Goal: Task Accomplishment & Management: Complete application form

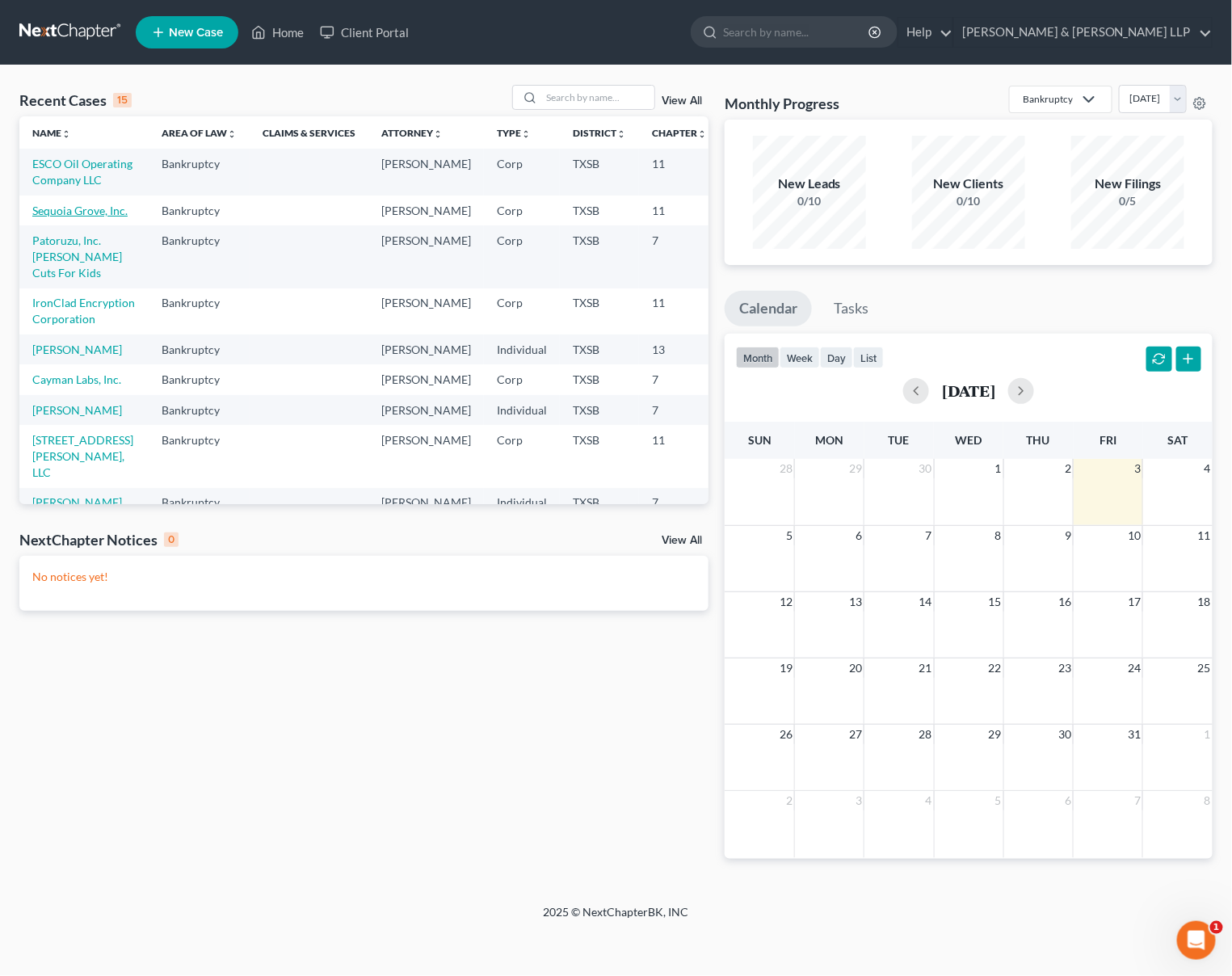
click at [44, 217] on link "Sequoia Grove, Inc." at bounding box center [80, 210] width 96 height 14
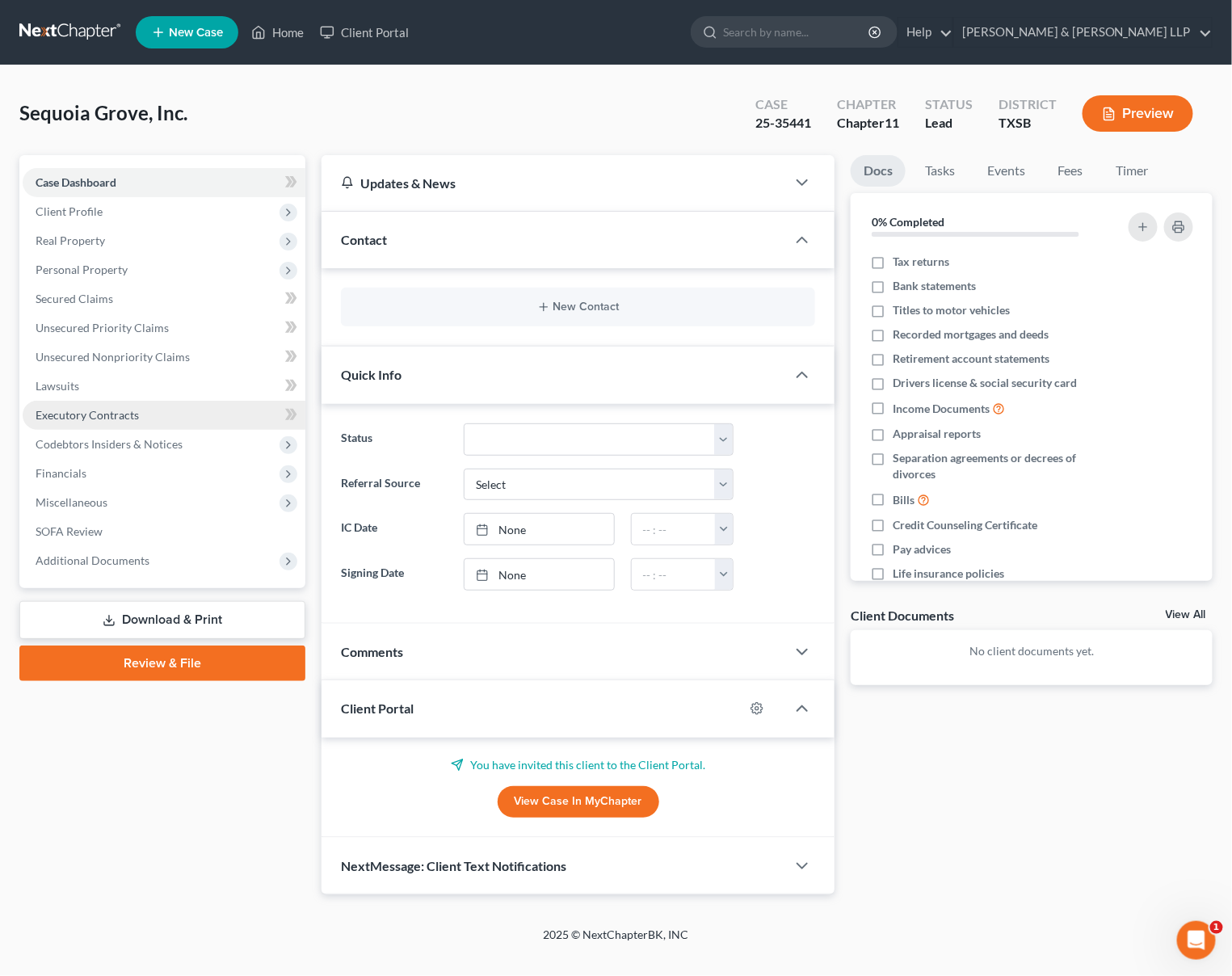
click at [84, 415] on span "Executory Contracts" at bounding box center [88, 414] width 104 height 14
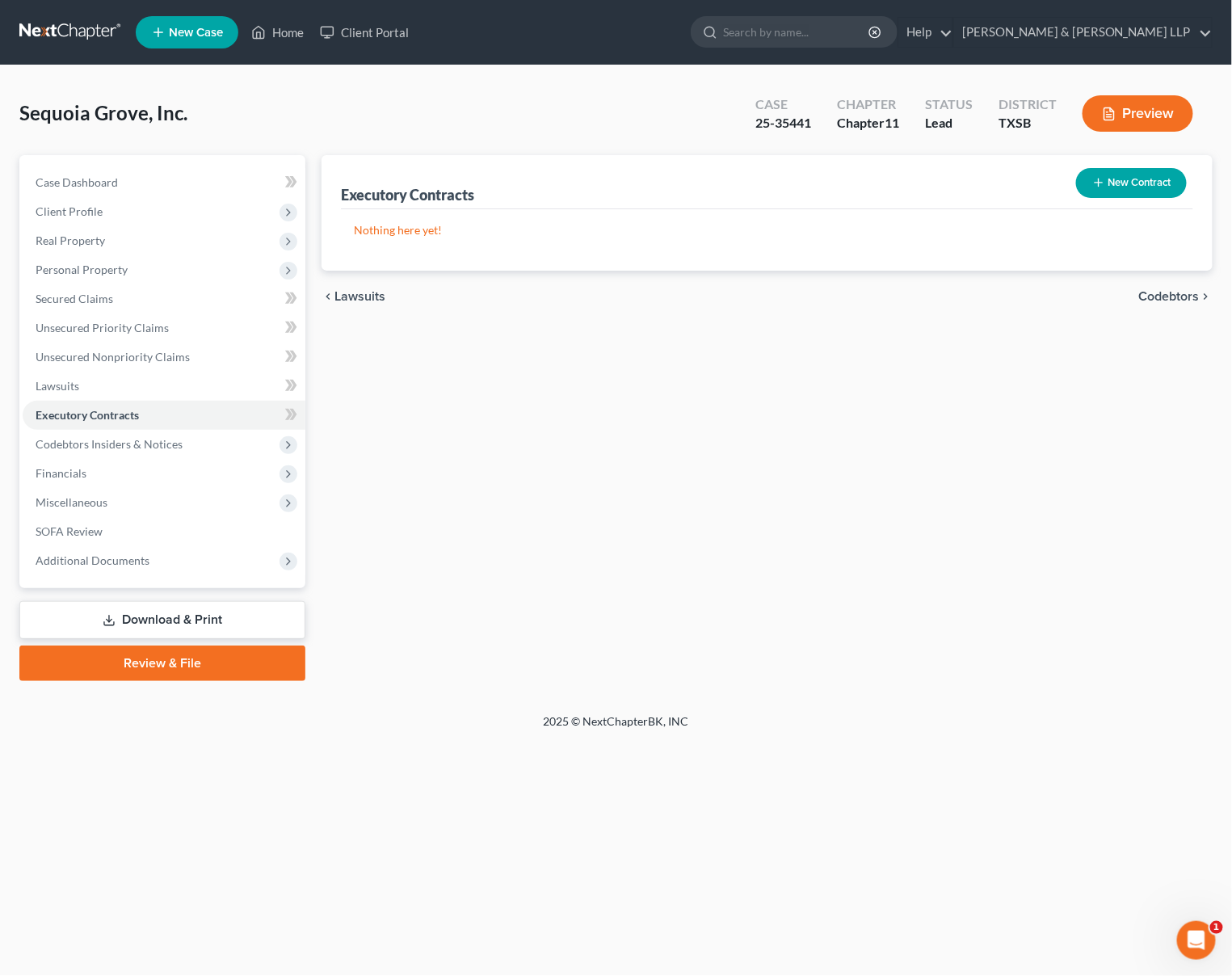
click at [1143, 180] on button "New Contract" at bounding box center [1131, 182] width 111 height 30
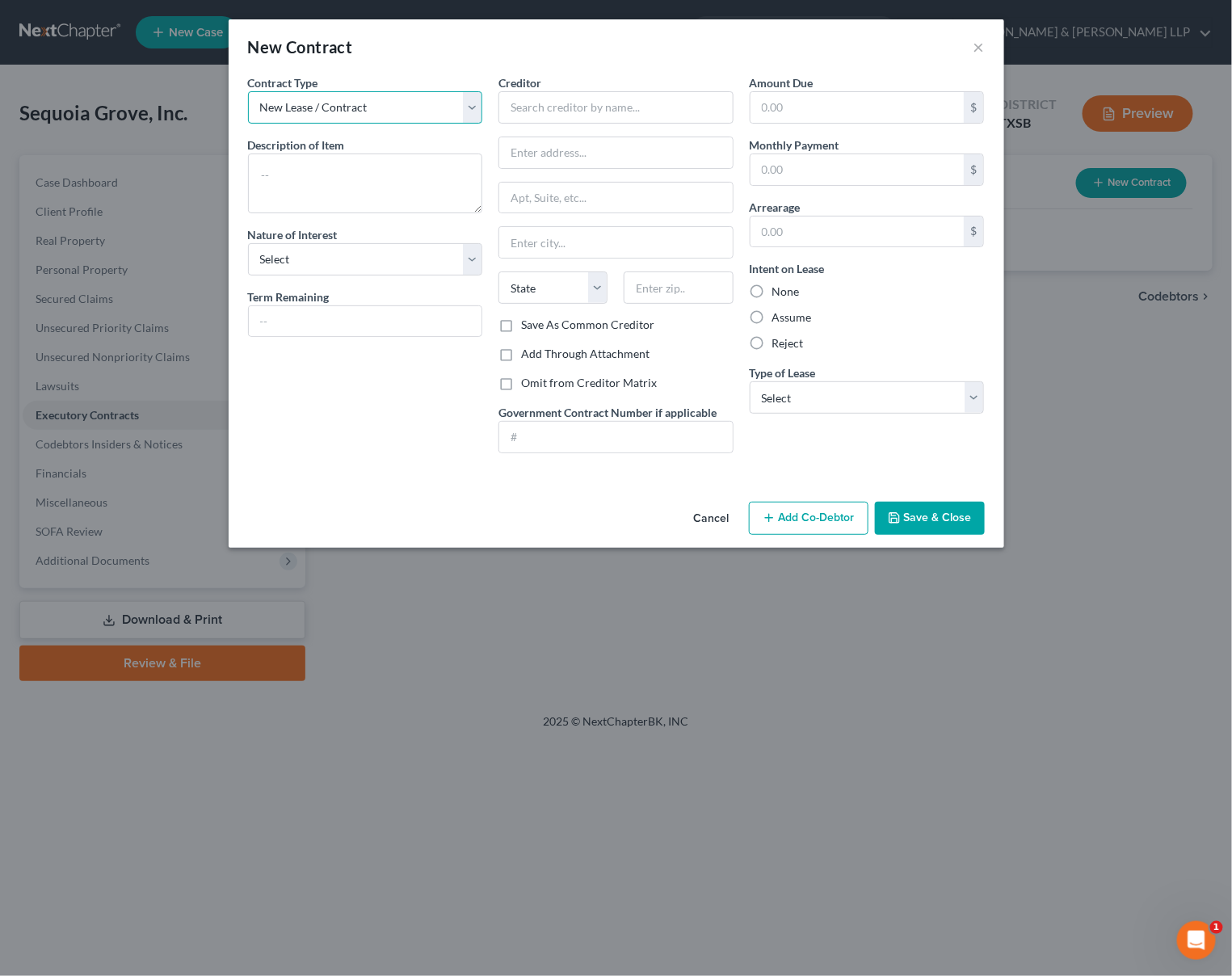
click at [421, 108] on select "New Lease / Contract New Timeshare" at bounding box center [366, 108] width 235 height 32
click at [306, 168] on textarea at bounding box center [366, 183] width 235 height 60
type textarea "Swimming pool construction contract"
click at [327, 255] on select "Select Purchaser Agent Lessor Lessee" at bounding box center [366, 259] width 235 height 32
click at [794, 318] on label "Assume" at bounding box center [792, 318] width 40 height 16
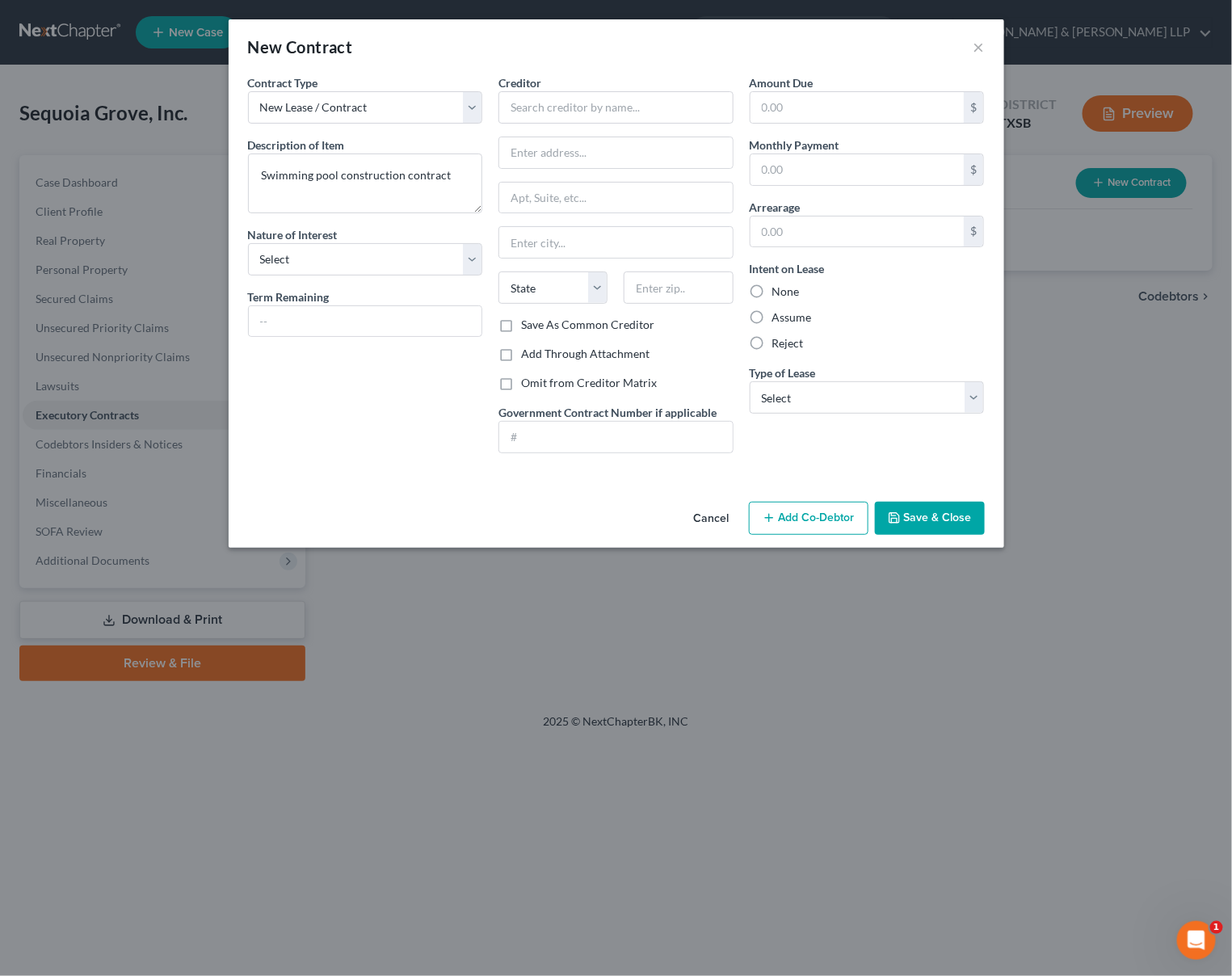
click at [789, 318] on input "Assume" at bounding box center [784, 315] width 11 height 11
radio input "true"
click at [807, 396] on select "Select Real Estate Car Other" at bounding box center [867, 397] width 235 height 32
click at [536, 105] on input "text" at bounding box center [616, 108] width 235 height 32
type input "____ [PERSON_NAME]"
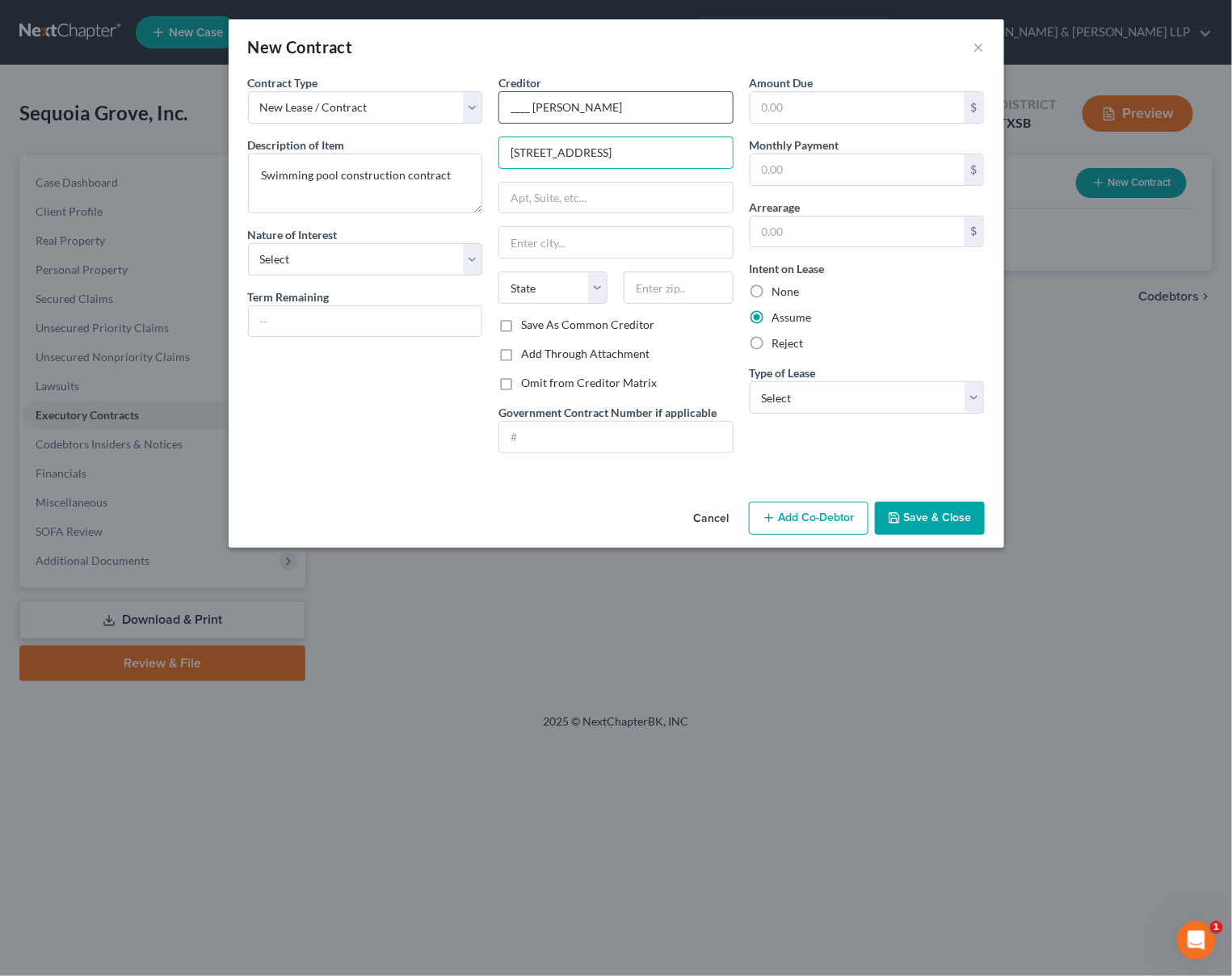
type input "[STREET_ADDRESS]"
type input "Baytown"
select select "45"
click at [456, 176] on textarea "Swimming pool construction contract" at bounding box center [366, 183] width 235 height 60
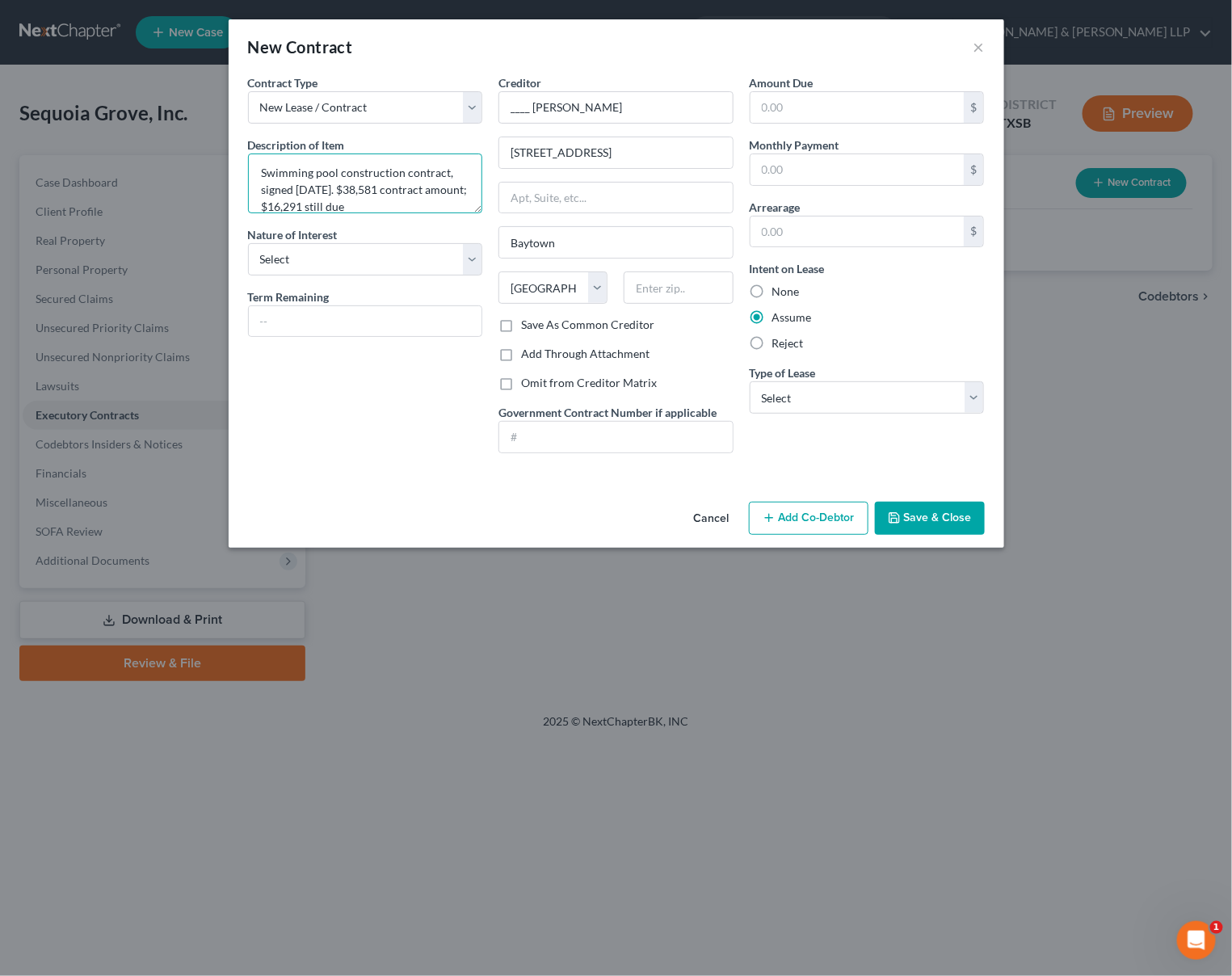
type textarea "Swimming pool construction contract, signed [DATE]. $38,581 contract amount; $1…"
click at [918, 520] on button "Save & Close" at bounding box center [930, 519] width 110 height 34
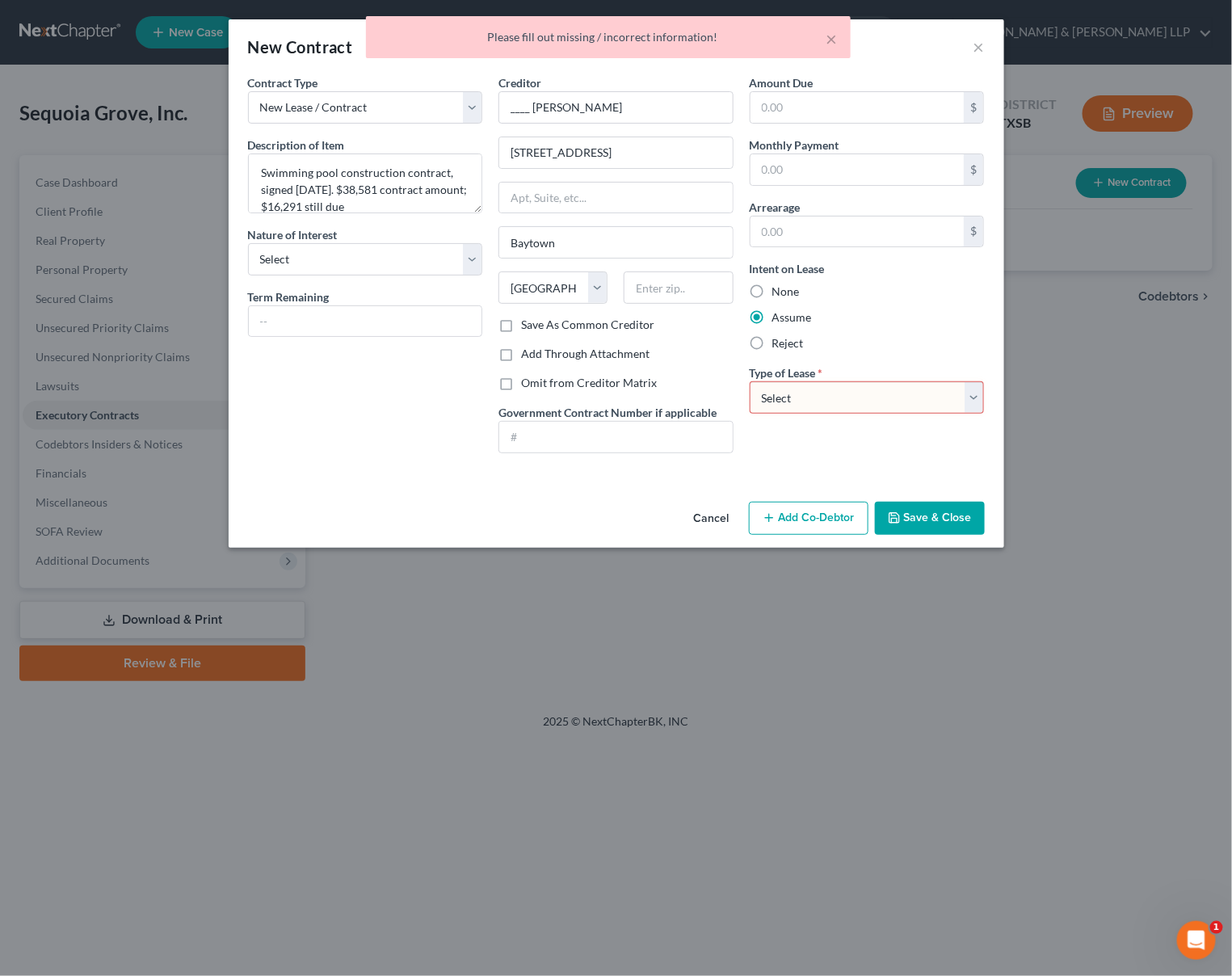
click at [853, 396] on select "Select Real Estate Car Other" at bounding box center [867, 397] width 235 height 32
select select "2"
click at [750, 381] on select "Select Real Estate Car Other" at bounding box center [867, 397] width 235 height 32
click at [899, 519] on icon "button" at bounding box center [894, 518] width 10 height 10
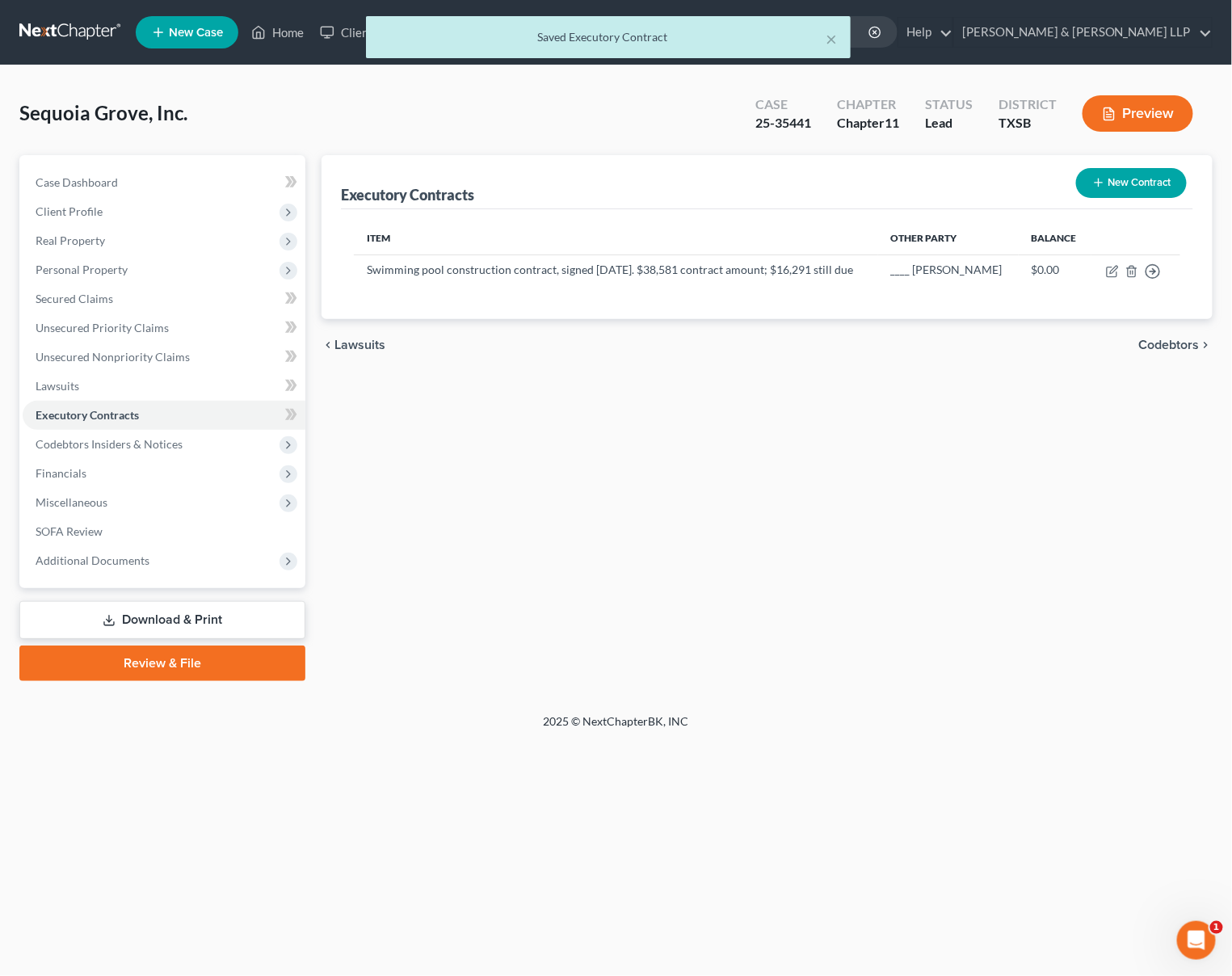
click at [1130, 177] on button "New Contract" at bounding box center [1131, 182] width 111 height 30
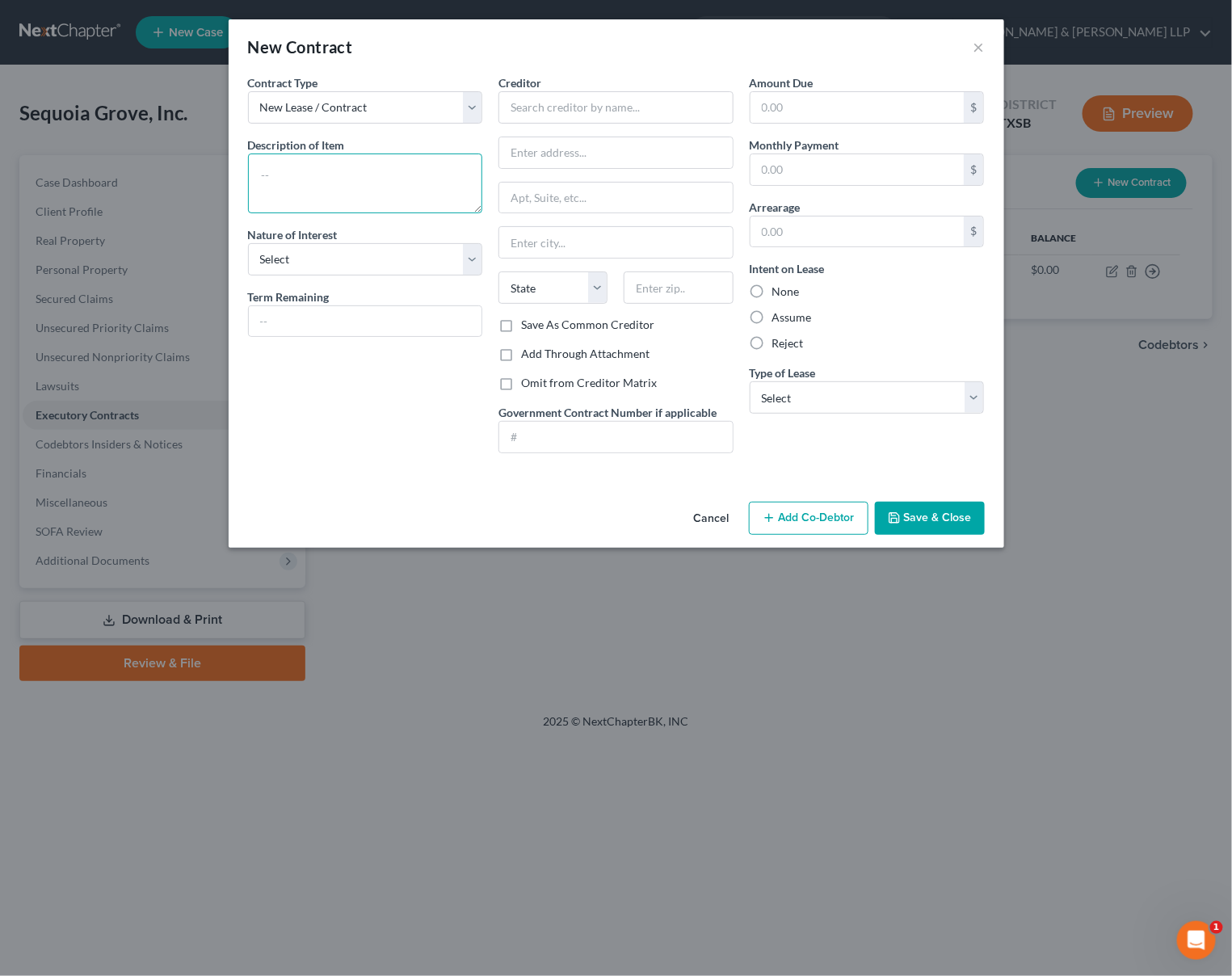
click at [395, 169] on textarea at bounding box center [366, 183] width 235 height 60
click at [569, 105] on input "text" at bounding box center [616, 108] width 235 height 32
type input "___ [PERSON_NAME]"
type input "[STREET_ADDRESS]"
type input "Kingwood"
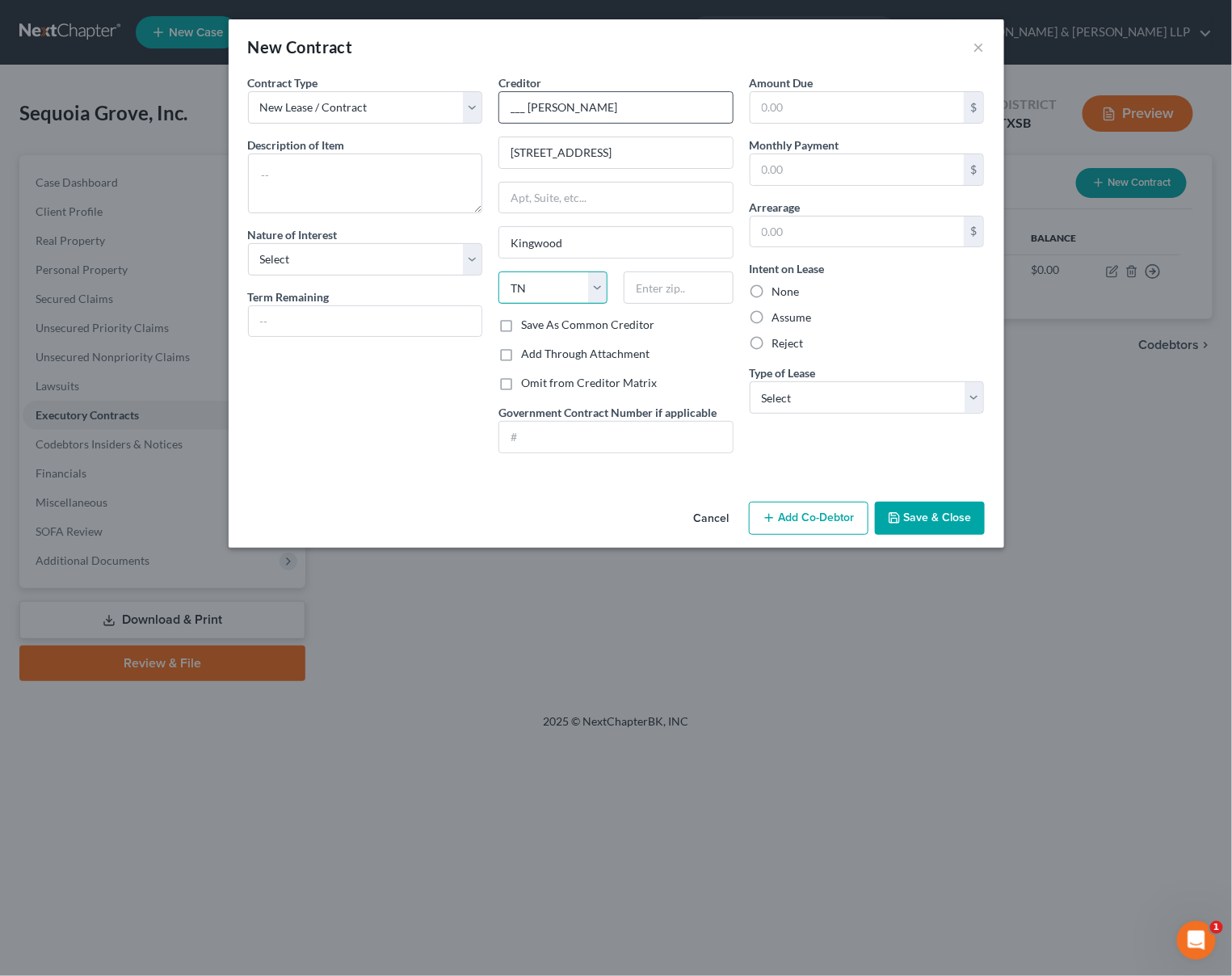
select select "45"
click at [787, 393] on select "Select Real Estate Car Other" at bounding box center [867, 397] width 235 height 32
select select "2"
click at [750, 381] on select "Select Real Estate Car Other" at bounding box center [867, 397] width 235 height 32
click at [772, 316] on label "Assume" at bounding box center [792, 318] width 40 height 16
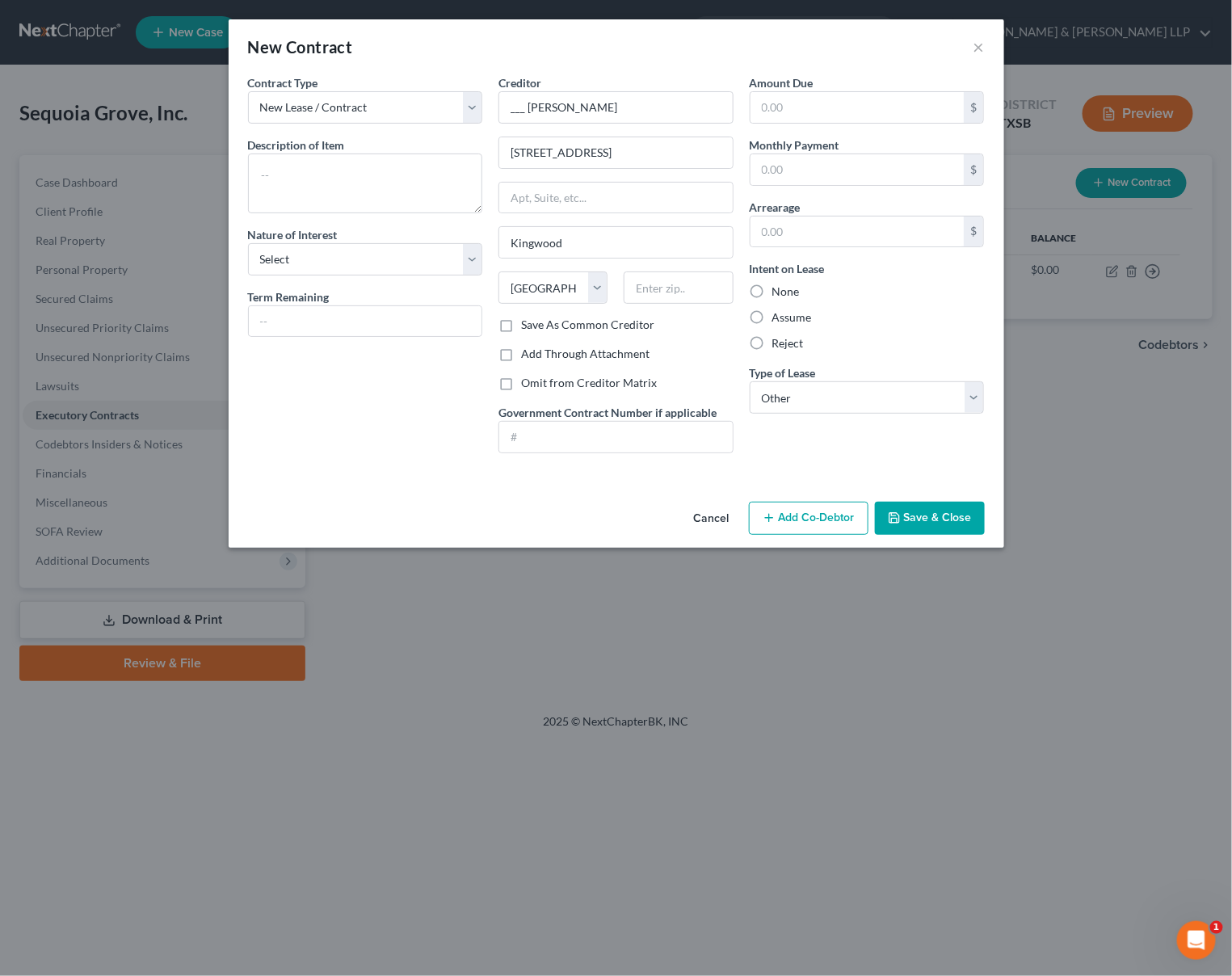
click at [779, 316] on input "Assume" at bounding box center [784, 315] width 11 height 11
radio input "true"
click at [387, 174] on textarea at bounding box center [366, 183] width 235 height 60
paste textarea "Swimming pool construction contract, signed [DATE]. $38,581 contract amount; $1…"
click at [312, 190] on textarea "Swimming pool construction contract, signed [DATE]. $38,581 contract amount; $1…" at bounding box center [366, 183] width 235 height 60
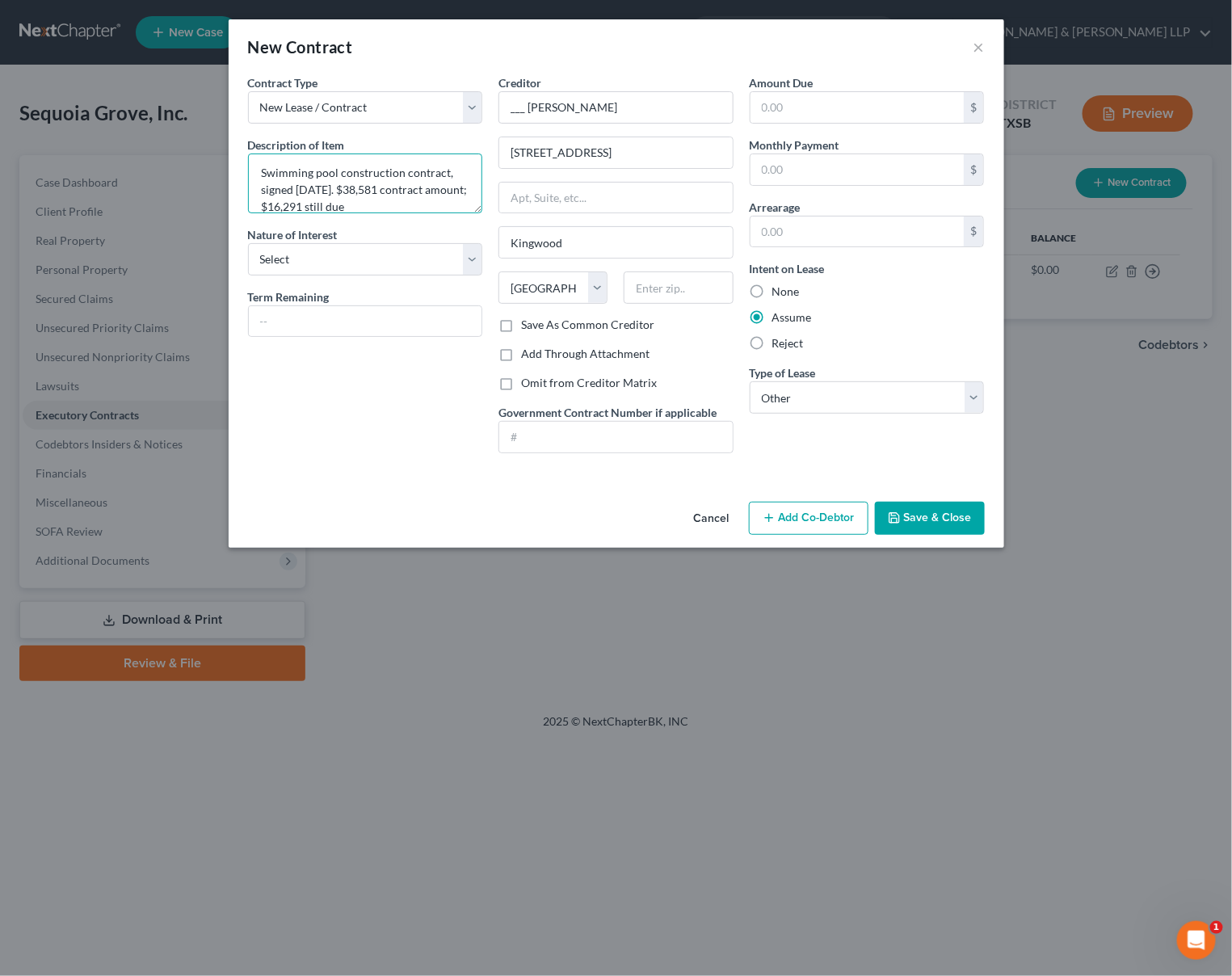
drag, startPoint x: 364, startPoint y: 188, endPoint x: 375, endPoint y: 222, distance: 35.7
click at [364, 189] on textarea "Swimming pool construction contract, signed [DATE]. $38,581 contract amount; $1…" at bounding box center [366, 183] width 235 height 60
type textarea "Swimming pool construction contract, signed [DATE]. $87,364 contract amount; $4…"
click at [926, 518] on button "Save & Close" at bounding box center [930, 519] width 110 height 34
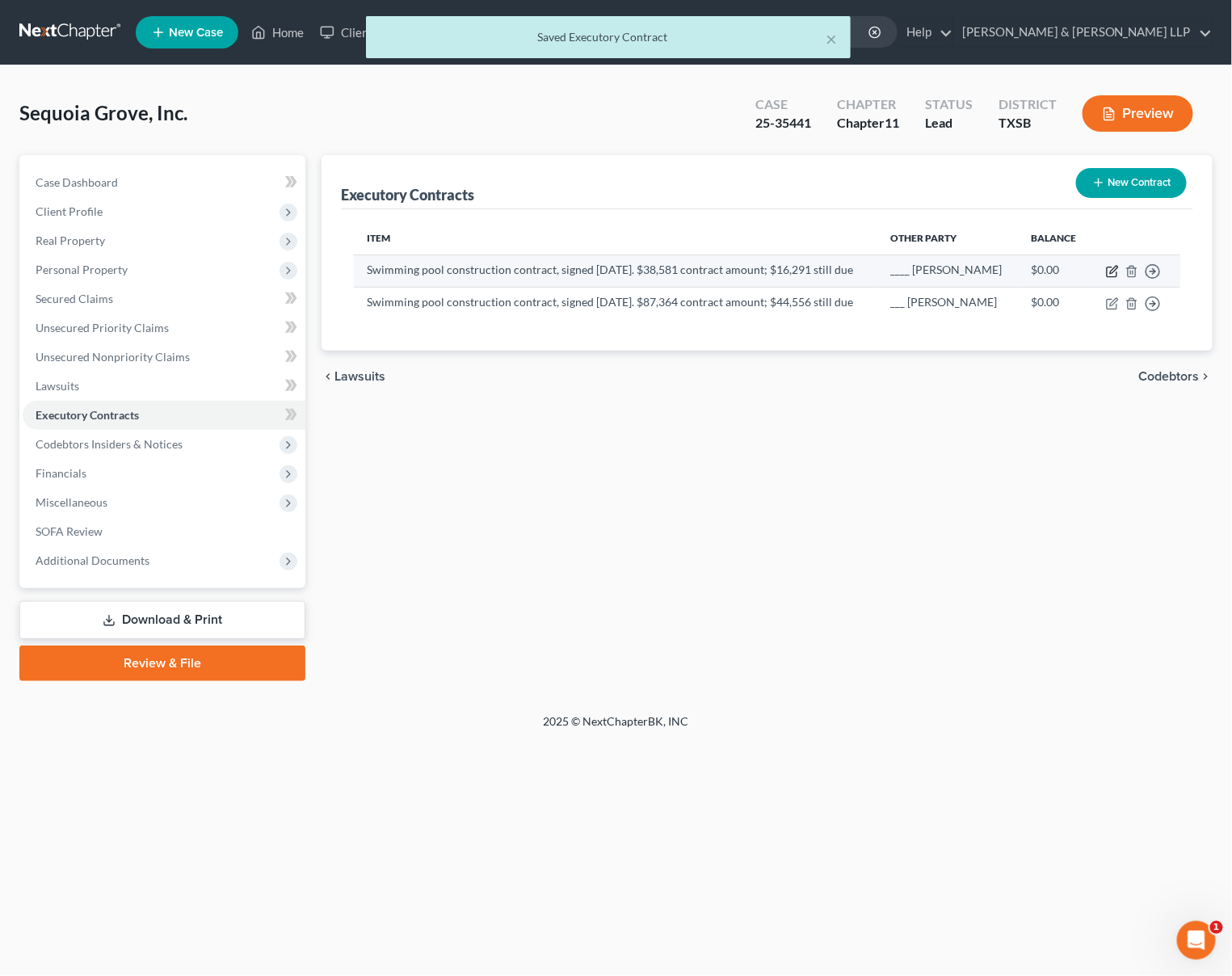
click at [1106, 268] on icon "button" at bounding box center [1111, 272] width 10 height 10
select select "45"
select select "2"
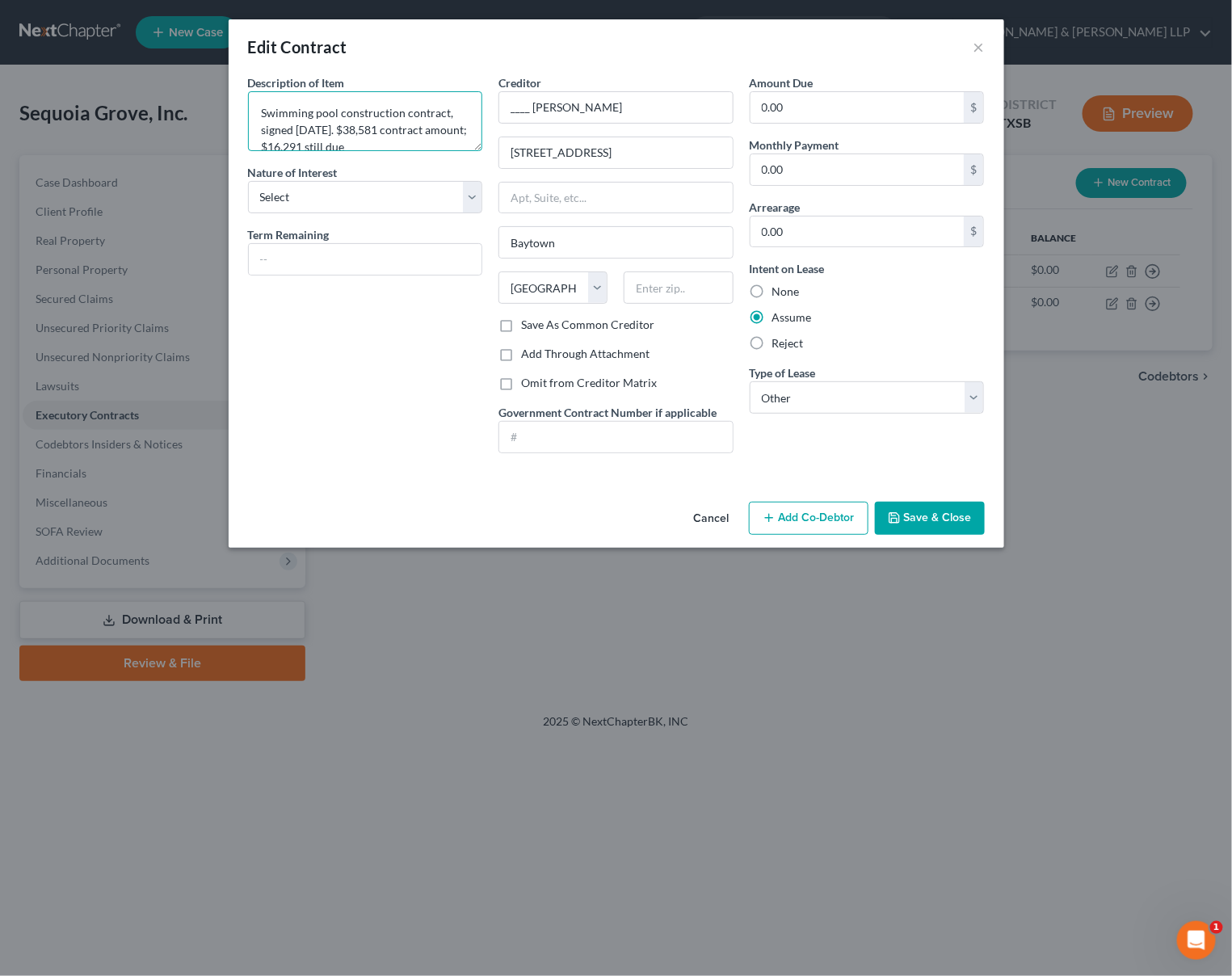
click at [279, 111] on textarea "Swimming pool construction contract, signed [DATE]. $38,581 contract amount; $1…" at bounding box center [366, 122] width 235 height 60
type textarea "Patio construction contract, signed [DATE]. $38,581 contract amount; $16,291 st…"
click at [905, 523] on button "Save & Close" at bounding box center [930, 519] width 110 height 34
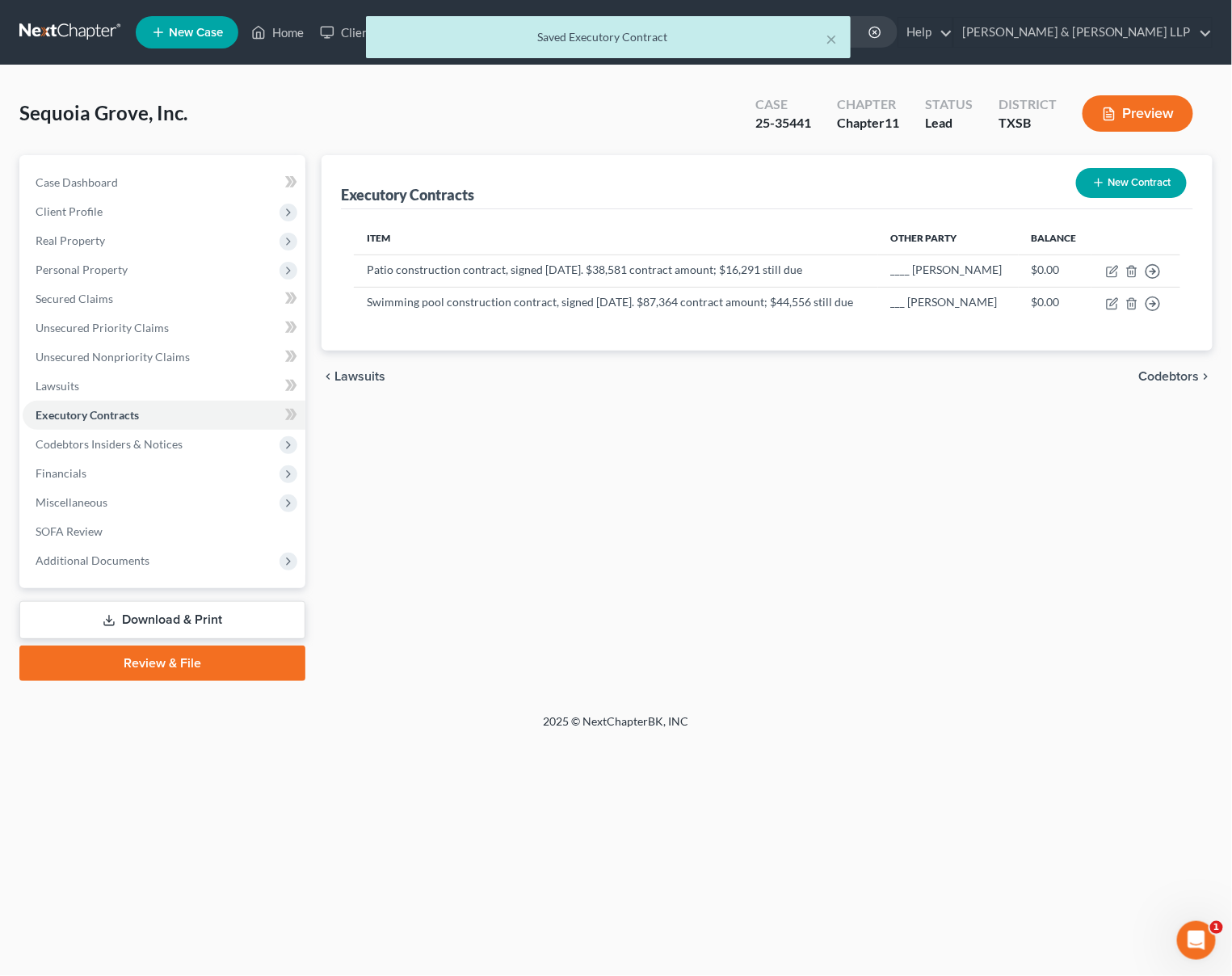
click at [1114, 179] on button "New Contract" at bounding box center [1131, 182] width 111 height 30
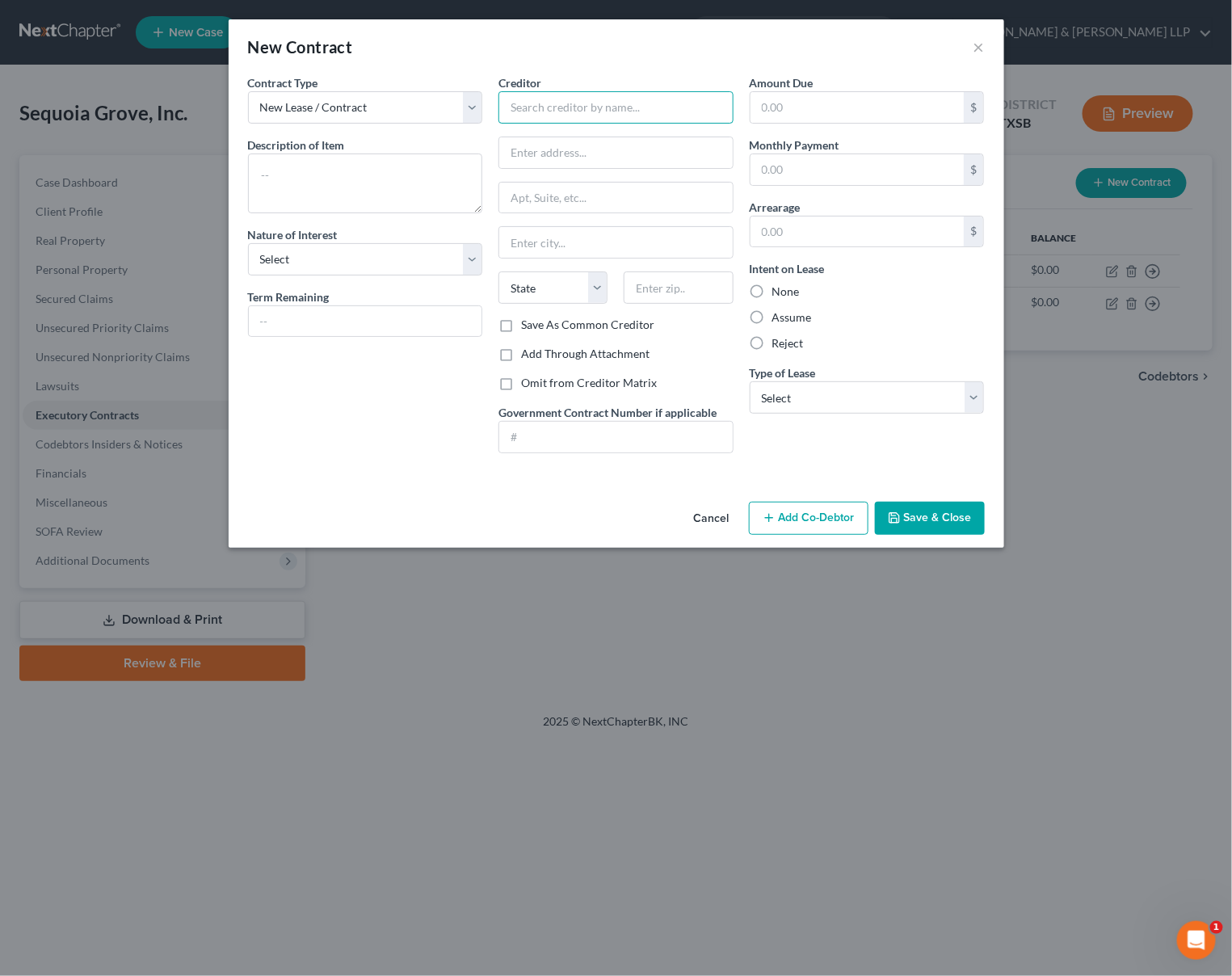
click at [551, 113] on input "text" at bounding box center [616, 108] width 235 height 32
type input "___ [PERSON_NAME]"
type input "[STREET_ADDRESS][PERSON_NAME]"
type input "Atascocita"
select select "45"
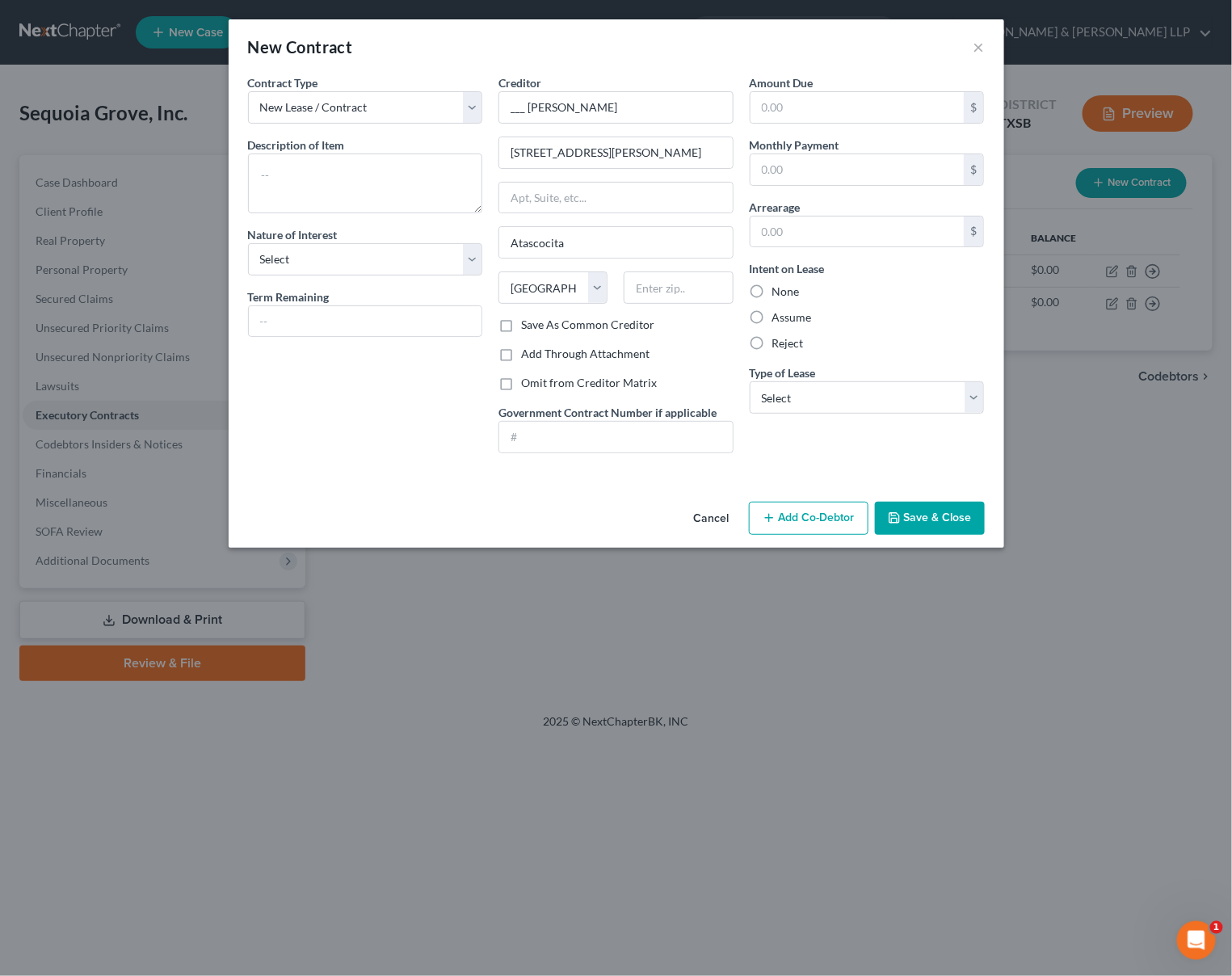
click at [772, 315] on label "Assume" at bounding box center [792, 318] width 40 height 16
click at [779, 315] on input "Assume" at bounding box center [784, 315] width 11 height 11
radio input "true"
click at [802, 396] on select "Select Real Estate Car Other" at bounding box center [867, 397] width 235 height 32
select select "2"
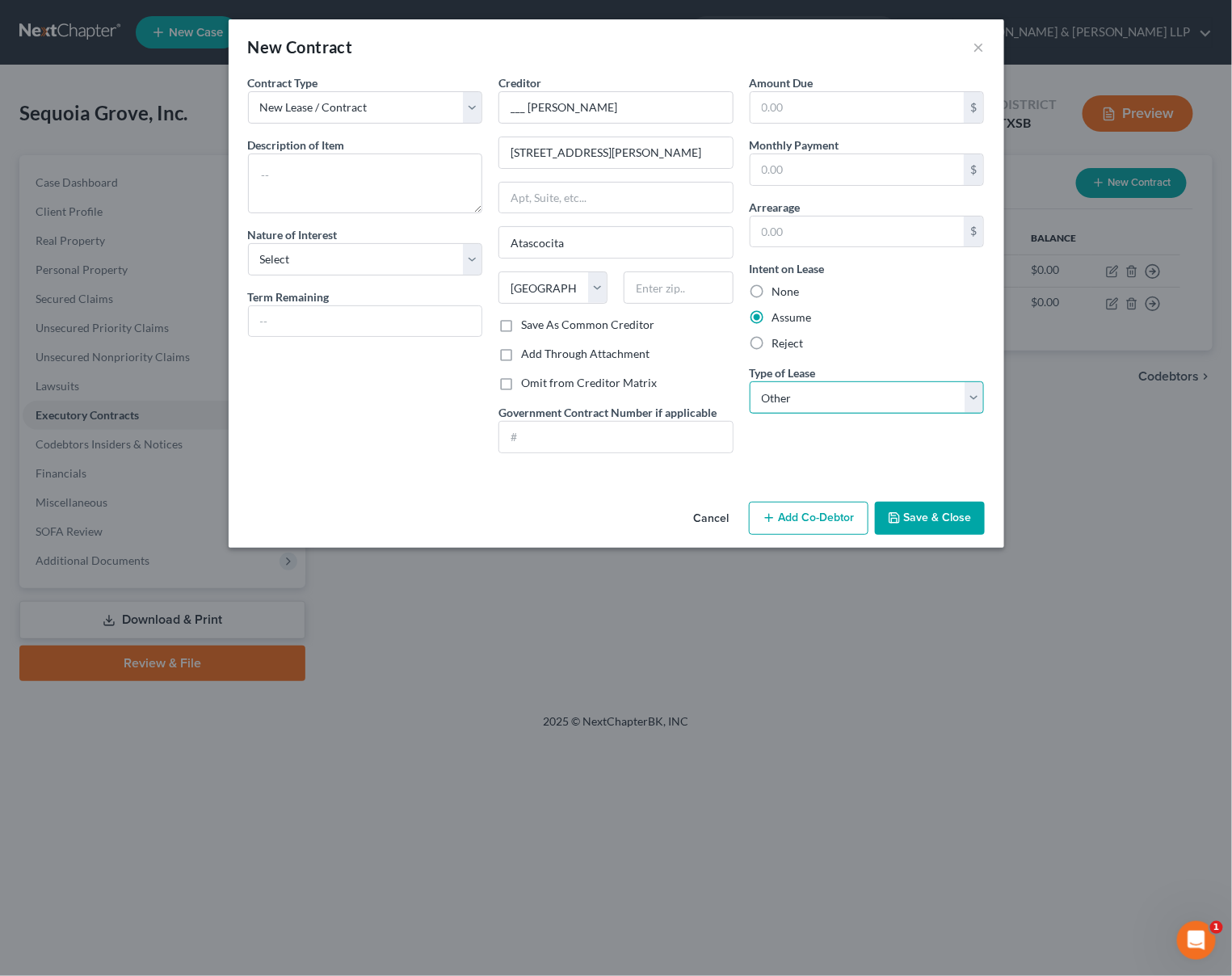
click at [750, 381] on select "Select Real Estate Car Other" at bounding box center [867, 397] width 235 height 32
click at [311, 165] on textarea at bounding box center [366, 183] width 235 height 60
paste textarea "Swimming pool construction contract, signed [DATE]. $38,581 contract amount; $1…"
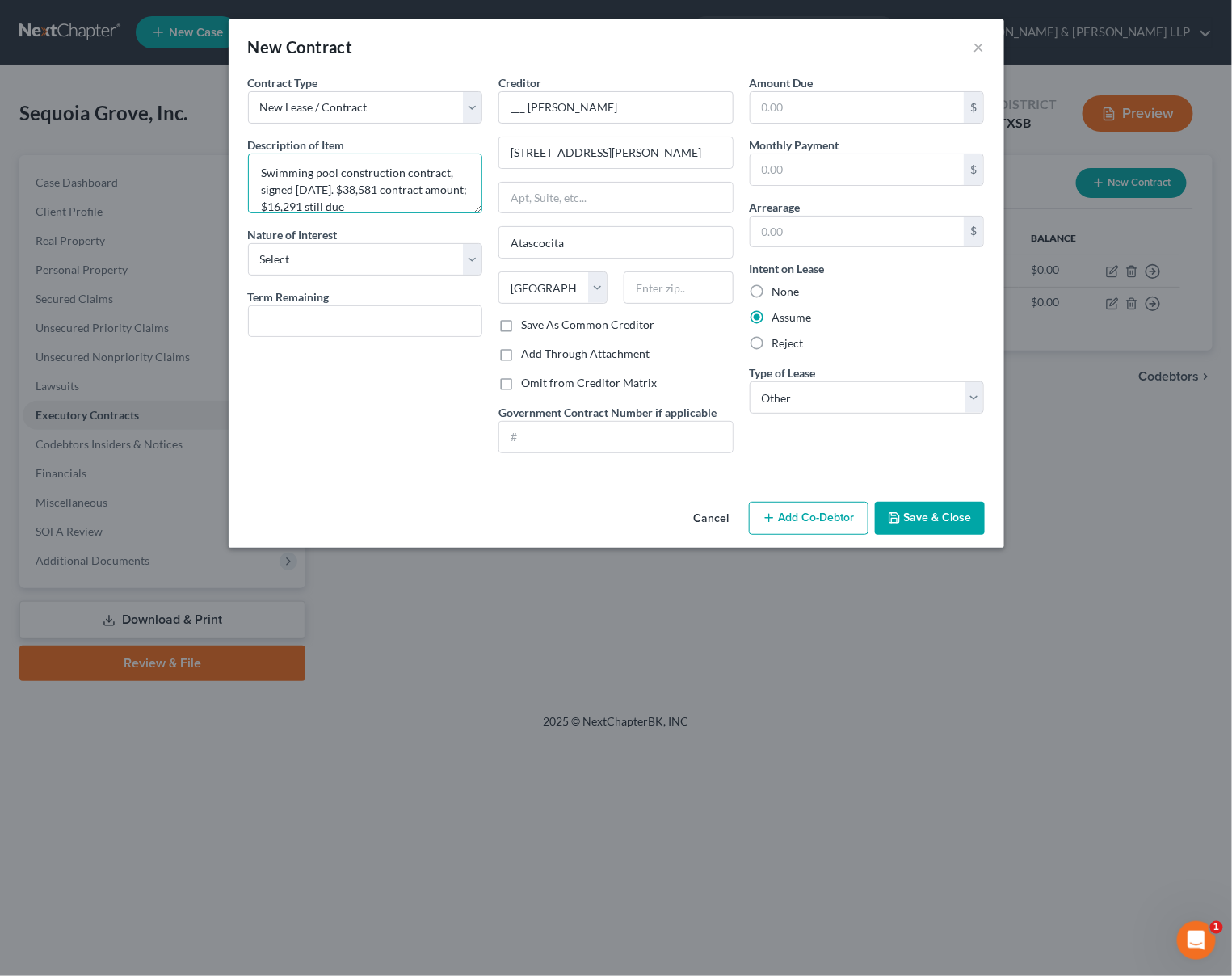
drag, startPoint x: 338, startPoint y: 170, endPoint x: 257, endPoint y: 171, distance: 81.0
click at [258, 171] on textarea "Swimming pool construction contract, signed [DATE]. $38,581 contract amount; $1…" at bounding box center [366, 183] width 235 height 60
type textarea "Patio & fireplace construction contract, signed [DATE]. $60,283 contract amount…"
click at [912, 513] on button "Save & Close" at bounding box center [930, 519] width 110 height 34
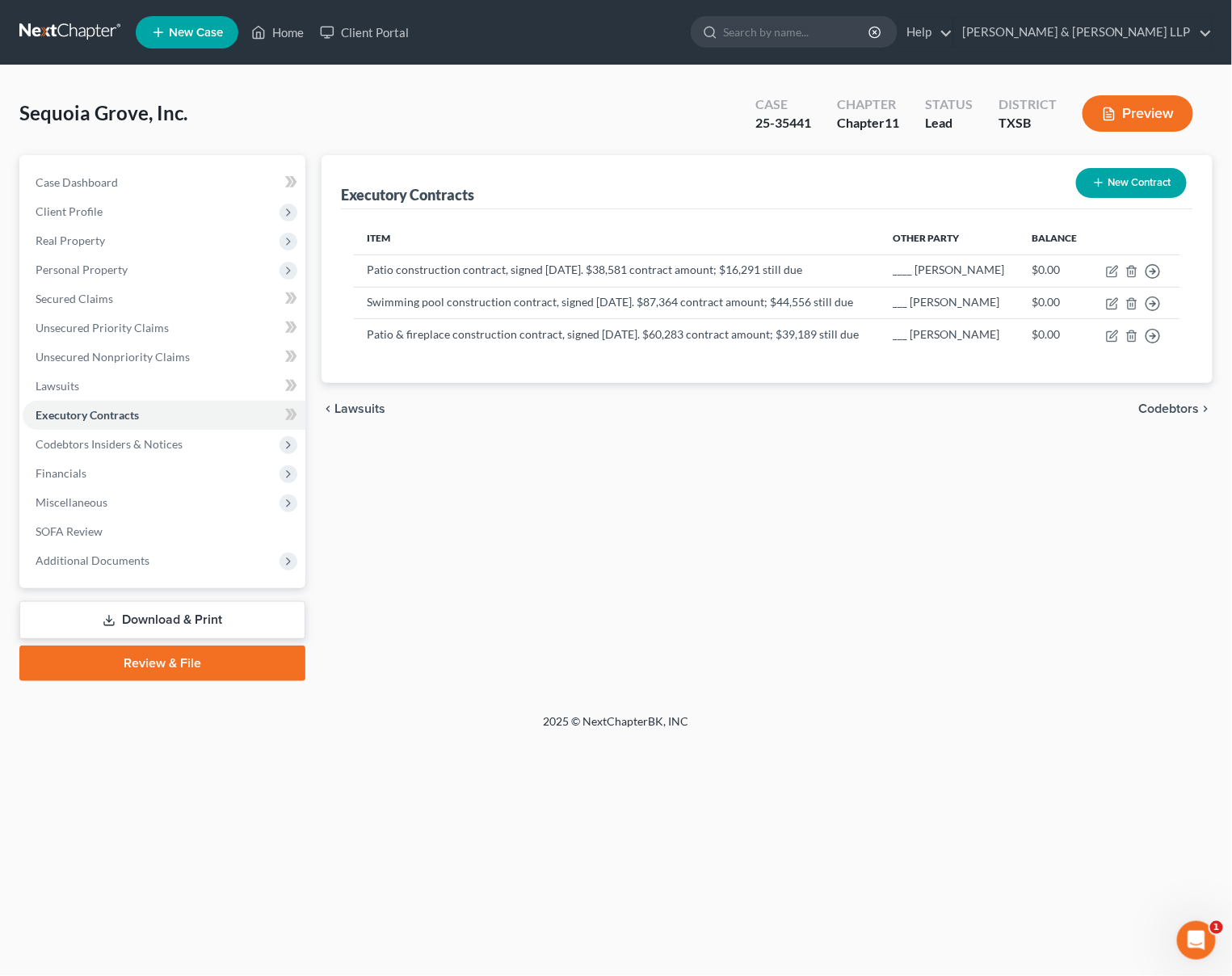
click at [1119, 187] on button "New Contract" at bounding box center [1131, 182] width 111 height 30
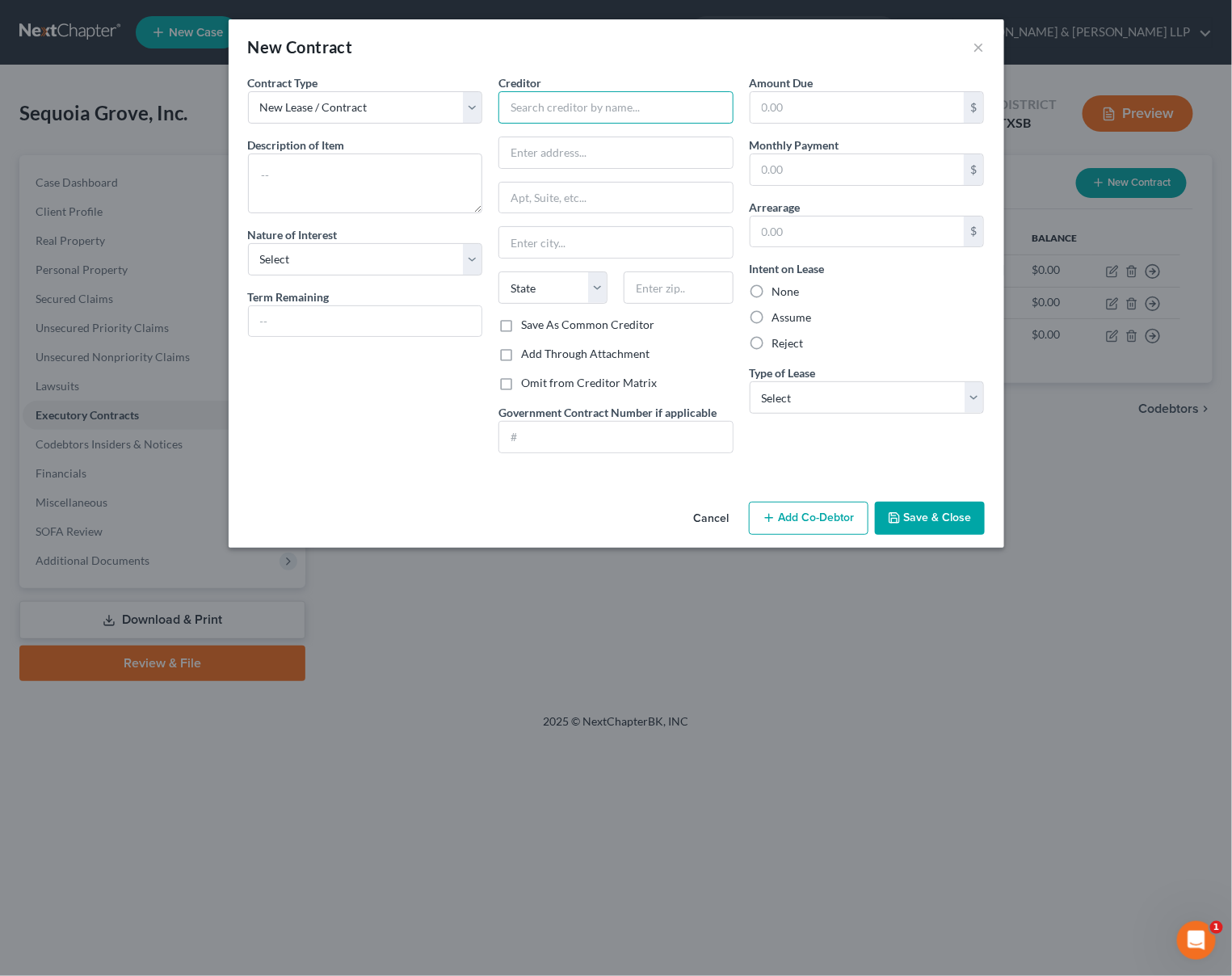
click at [564, 113] on input "text" at bounding box center [616, 108] width 235 height 32
type input "___ [PERSON_NAME]"
click at [396, 169] on textarea at bounding box center [366, 183] width 235 height 60
paste textarea "Swimming pool construction contract, signed [DATE]. $38,581 contract amount; $1…"
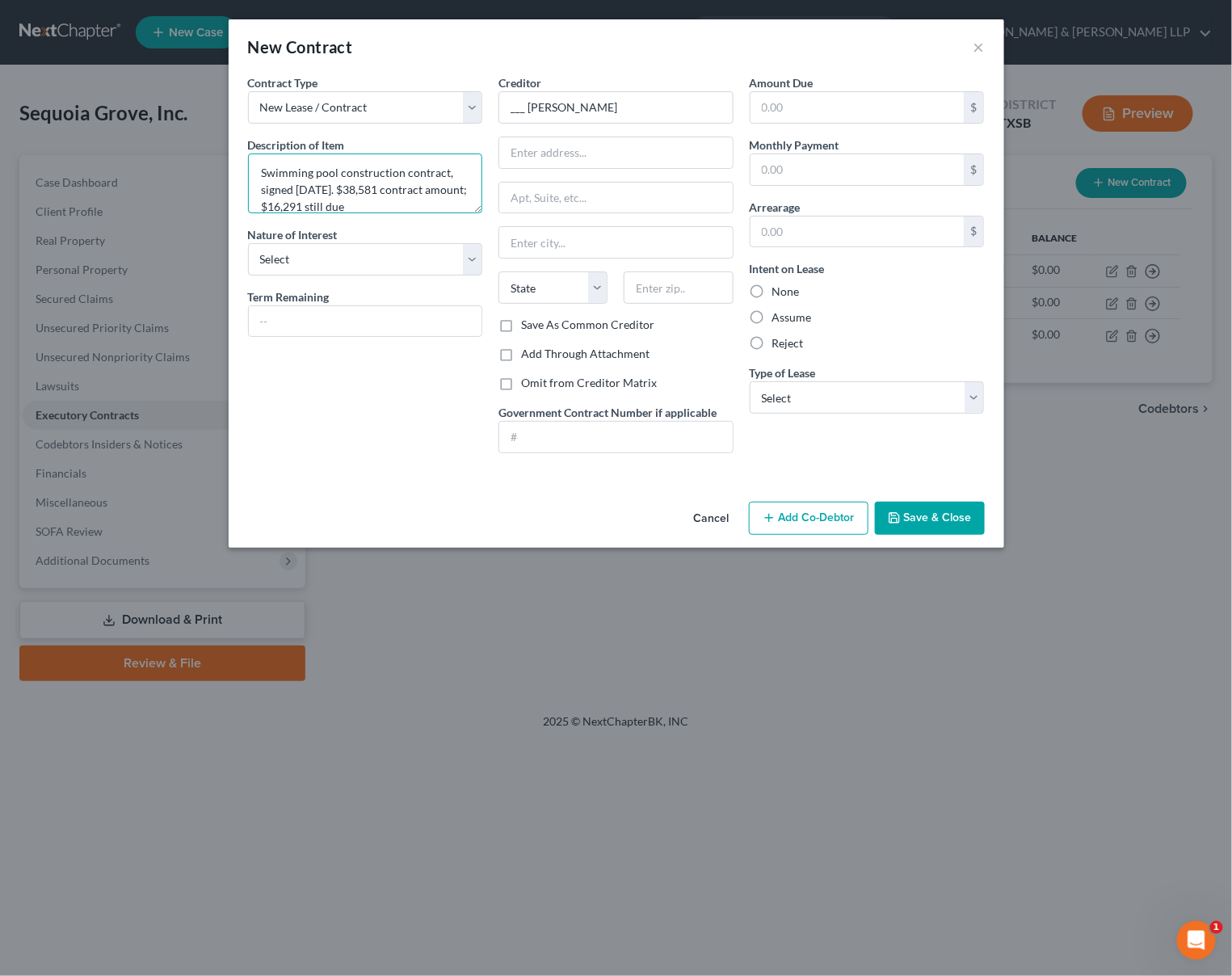
drag, startPoint x: 314, startPoint y: 190, endPoint x: 296, endPoint y: 190, distance: 18.0
click at [296, 190] on textarea "Swimming pool construction contract, signed [DATE]. $38,581 contract amount; $1…" at bounding box center [366, 183] width 235 height 60
drag, startPoint x: 345, startPoint y: 205, endPoint x: 314, endPoint y: 194, distance: 32.9
click at [314, 194] on textarea "Swimming pool construction contract, signed [DATE]. $90,495 contract amount; $1…" at bounding box center [366, 183] width 235 height 60
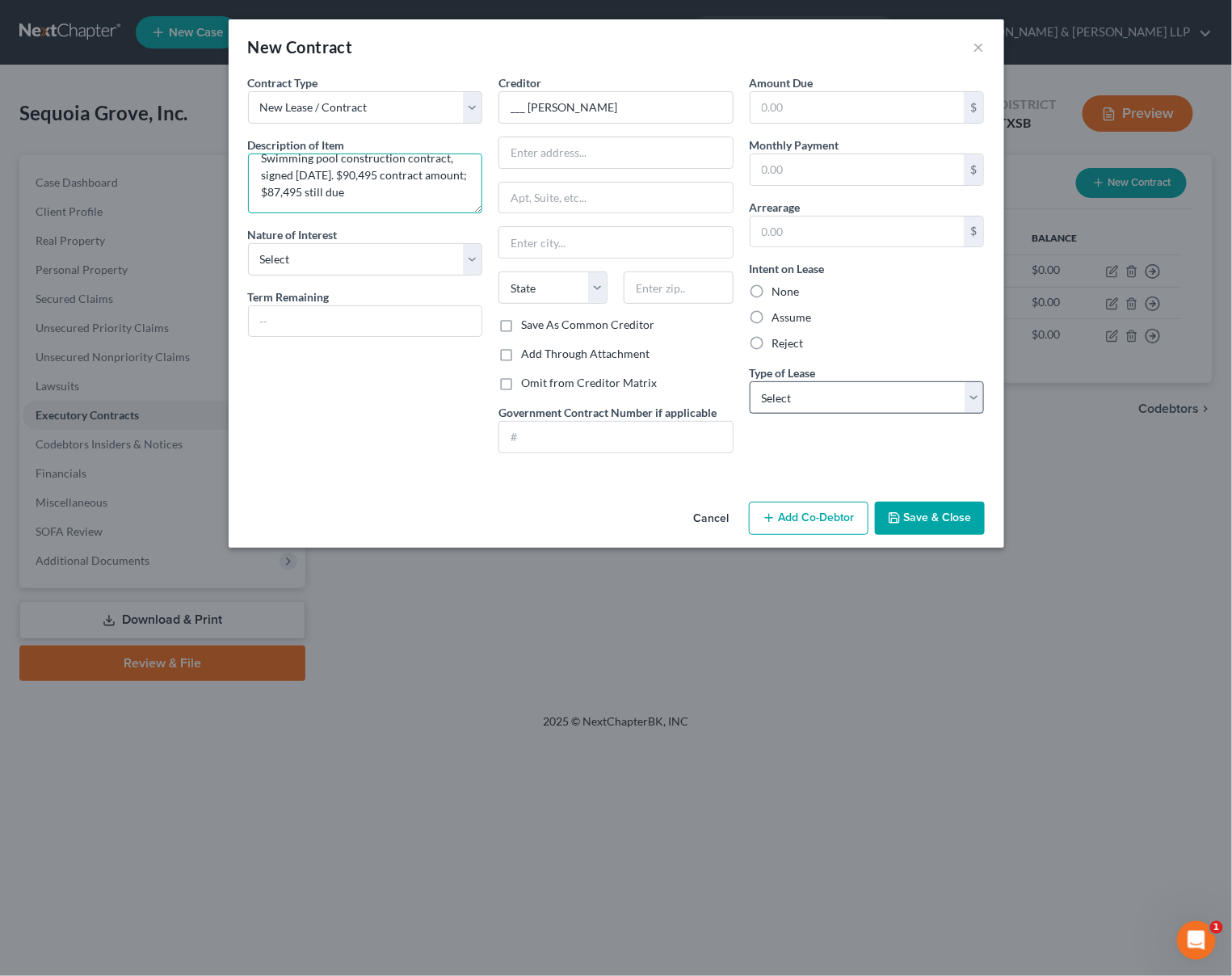
type textarea "Swimming pool construction contract, signed [DATE]. $90,495 contract amount; $8…"
click at [791, 387] on select "Select Real Estate Car Other" at bounding box center [867, 397] width 235 height 32
select select "2"
click at [750, 381] on select "Select Real Estate Car Other" at bounding box center [867, 397] width 235 height 32
click at [772, 317] on label "Assume" at bounding box center [792, 318] width 40 height 16
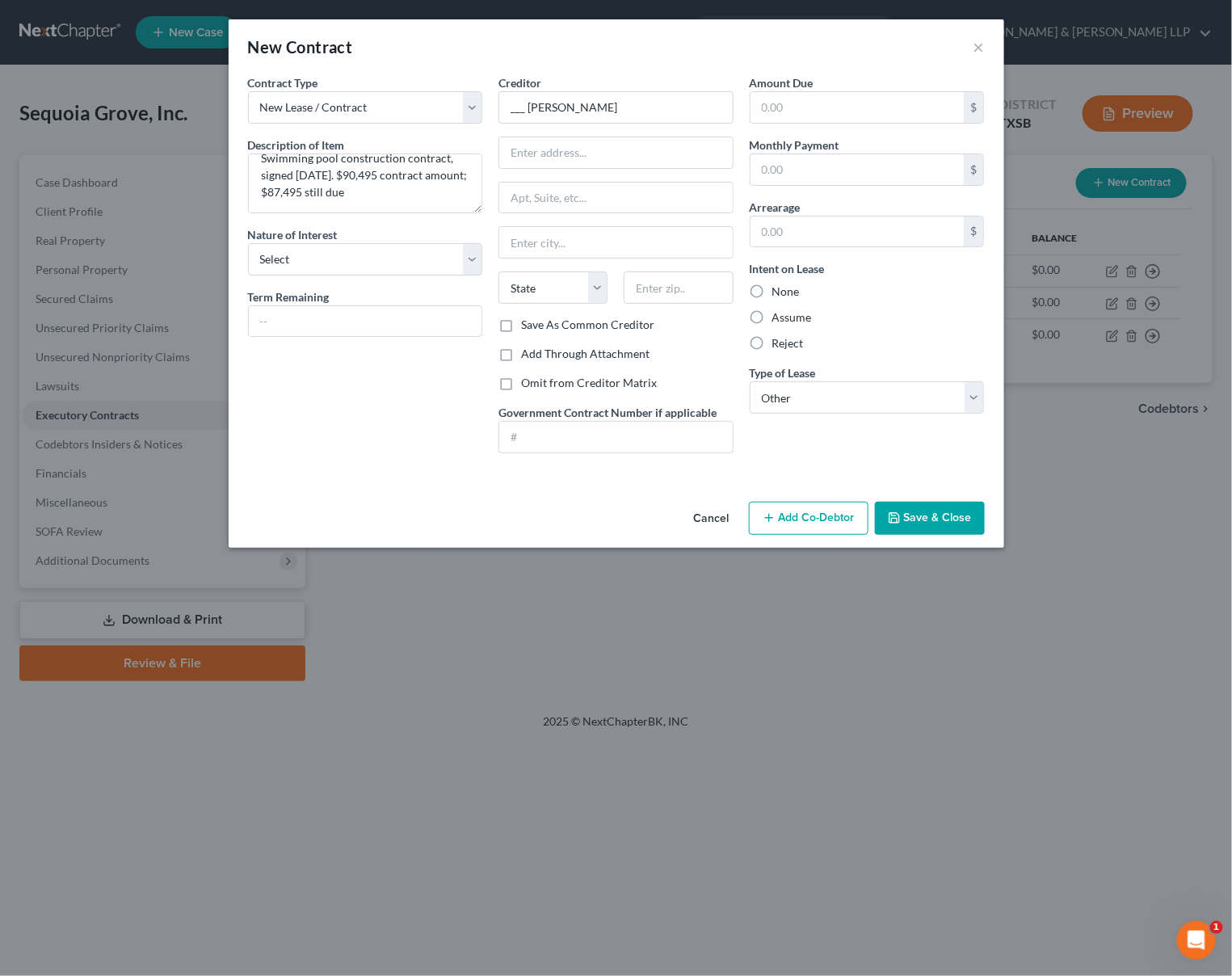
click at [779, 317] on input "Assume" at bounding box center [784, 315] width 11 height 11
radio input "true"
click at [578, 240] on input "text" at bounding box center [616, 242] width 233 height 31
click at [587, 154] on input "text" at bounding box center [616, 152] width 233 height 31
type input "[STREET_ADDRESS]"
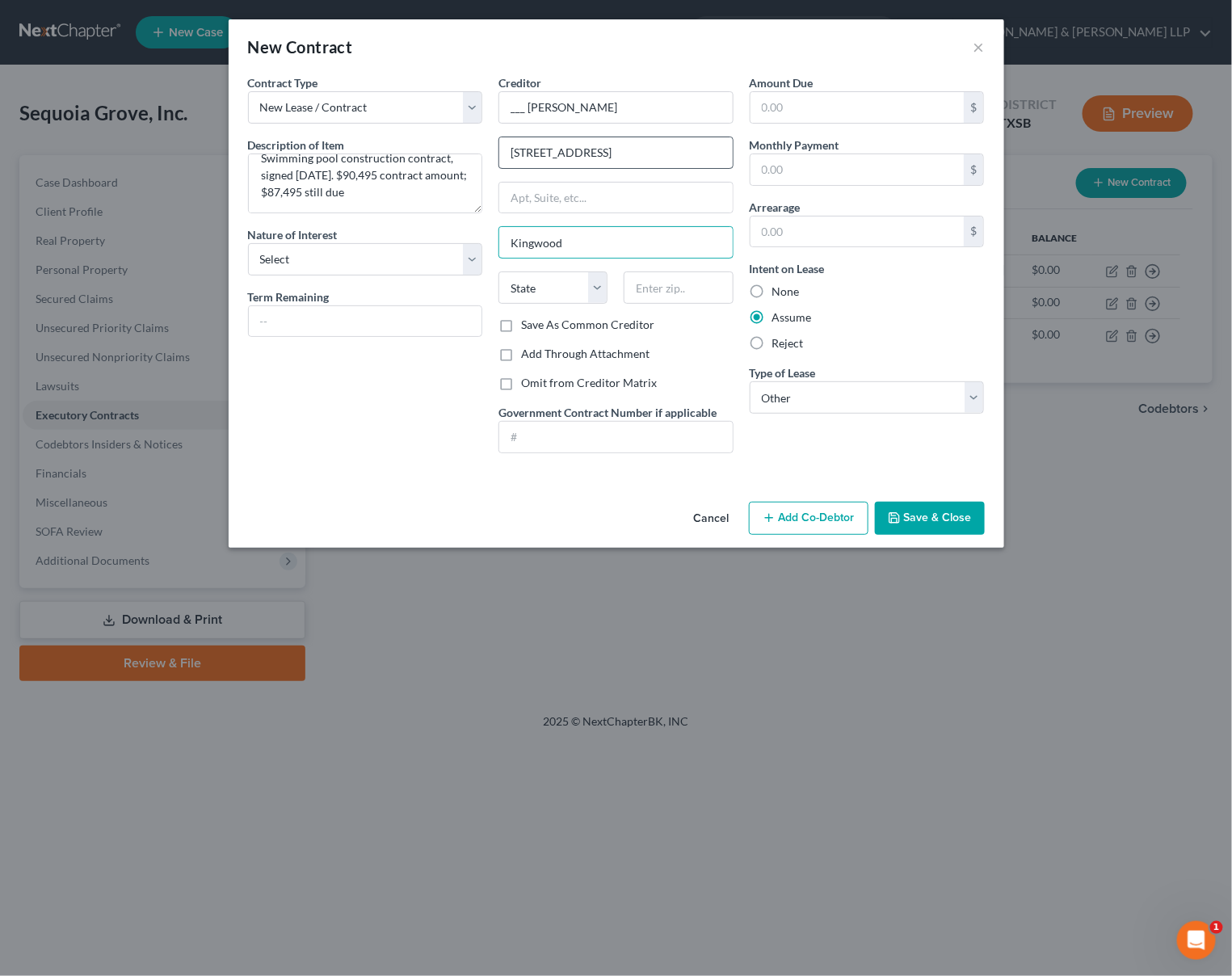
type input "Kingwood"
select select "45"
click at [926, 524] on button "Save & Close" at bounding box center [930, 519] width 110 height 34
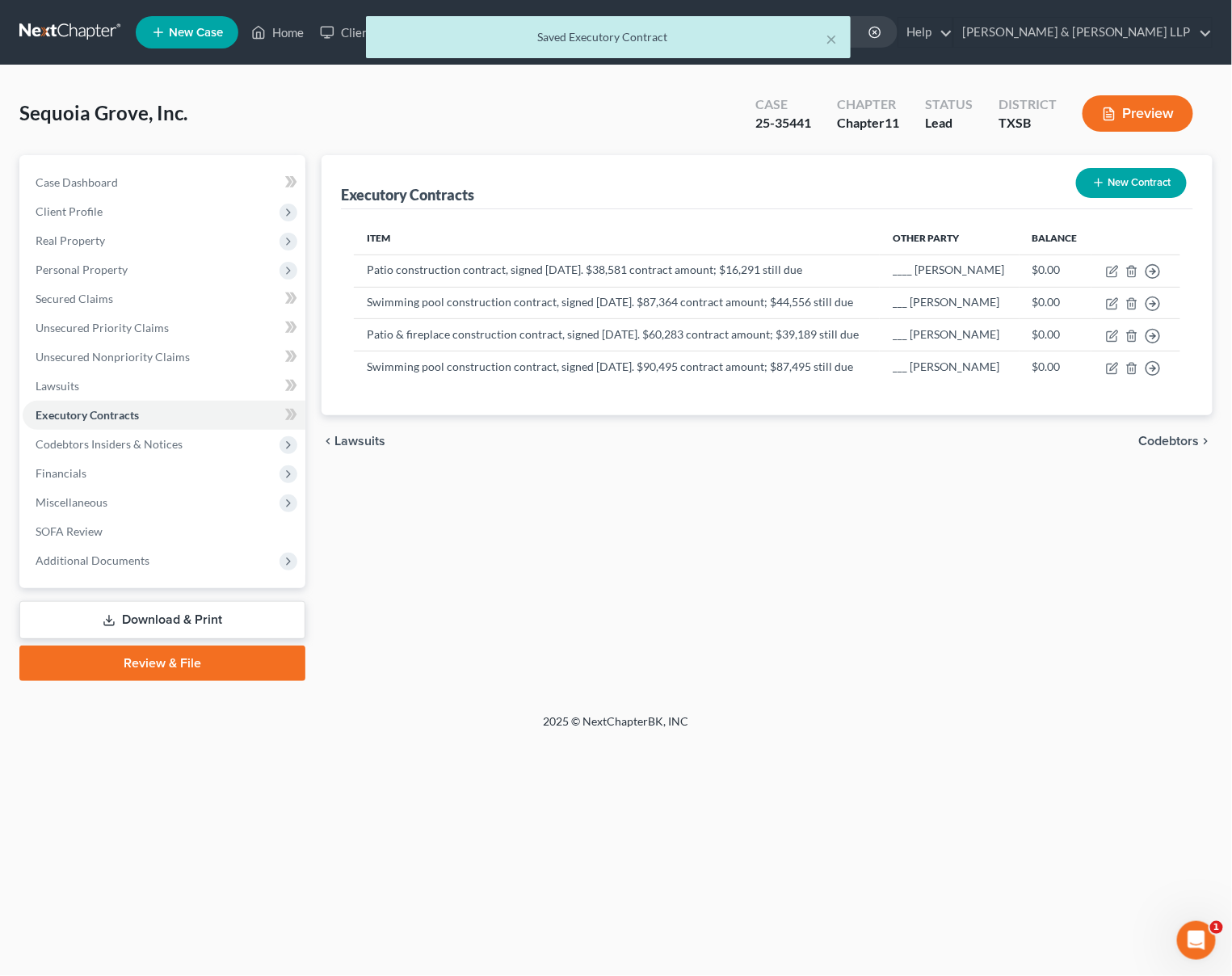
click at [1124, 182] on button "New Contract" at bounding box center [1131, 182] width 111 height 30
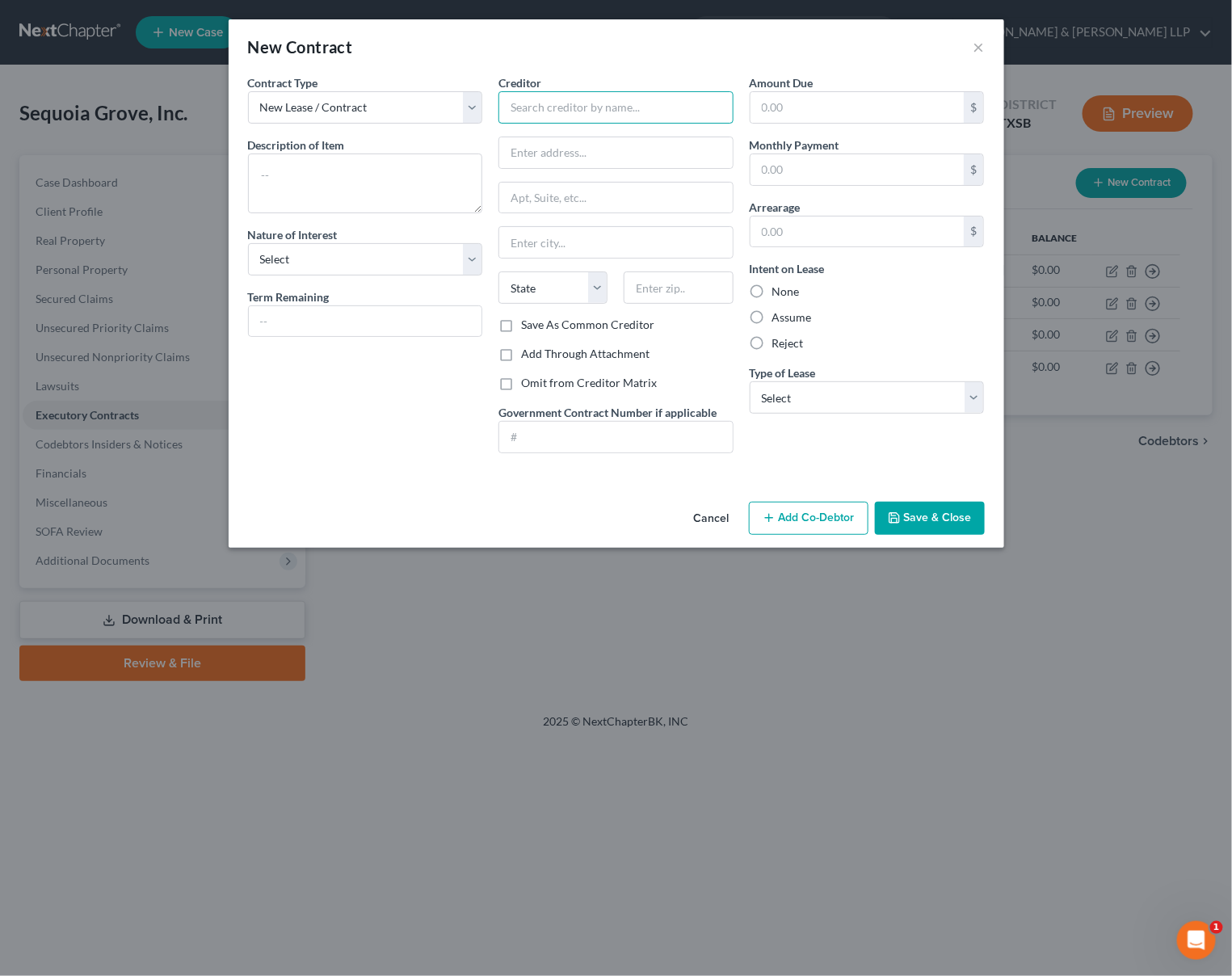
click at [617, 108] on input "text" at bounding box center [616, 108] width 235 height 32
type input "___ [PERSON_NAME]"
type input "[STREET_ADDRESS]"
type input "Kingwood"
select select "45"
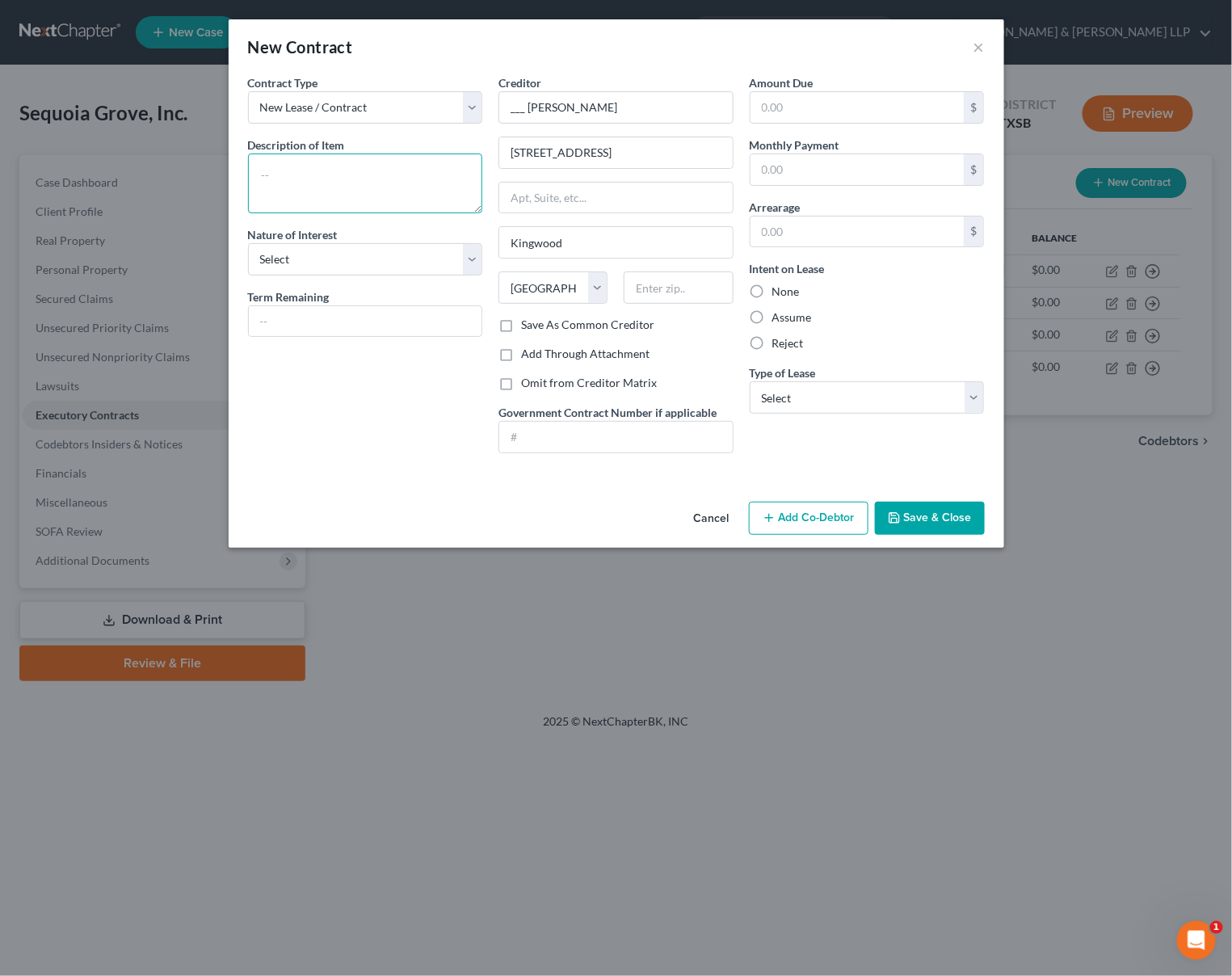
click at [308, 170] on textarea at bounding box center [366, 183] width 235 height 60
paste textarea "Swimming pool construction contract, signed [DATE]. $38,581 contract amount; $1…"
drag, startPoint x: 328, startPoint y: 173, endPoint x: 250, endPoint y: 176, distance: 78.1
click at [251, 174] on textarea "Swimming pool construction contract, signed [DATE]. $38,581 contract amount; $1…" at bounding box center [366, 183] width 235 height 60
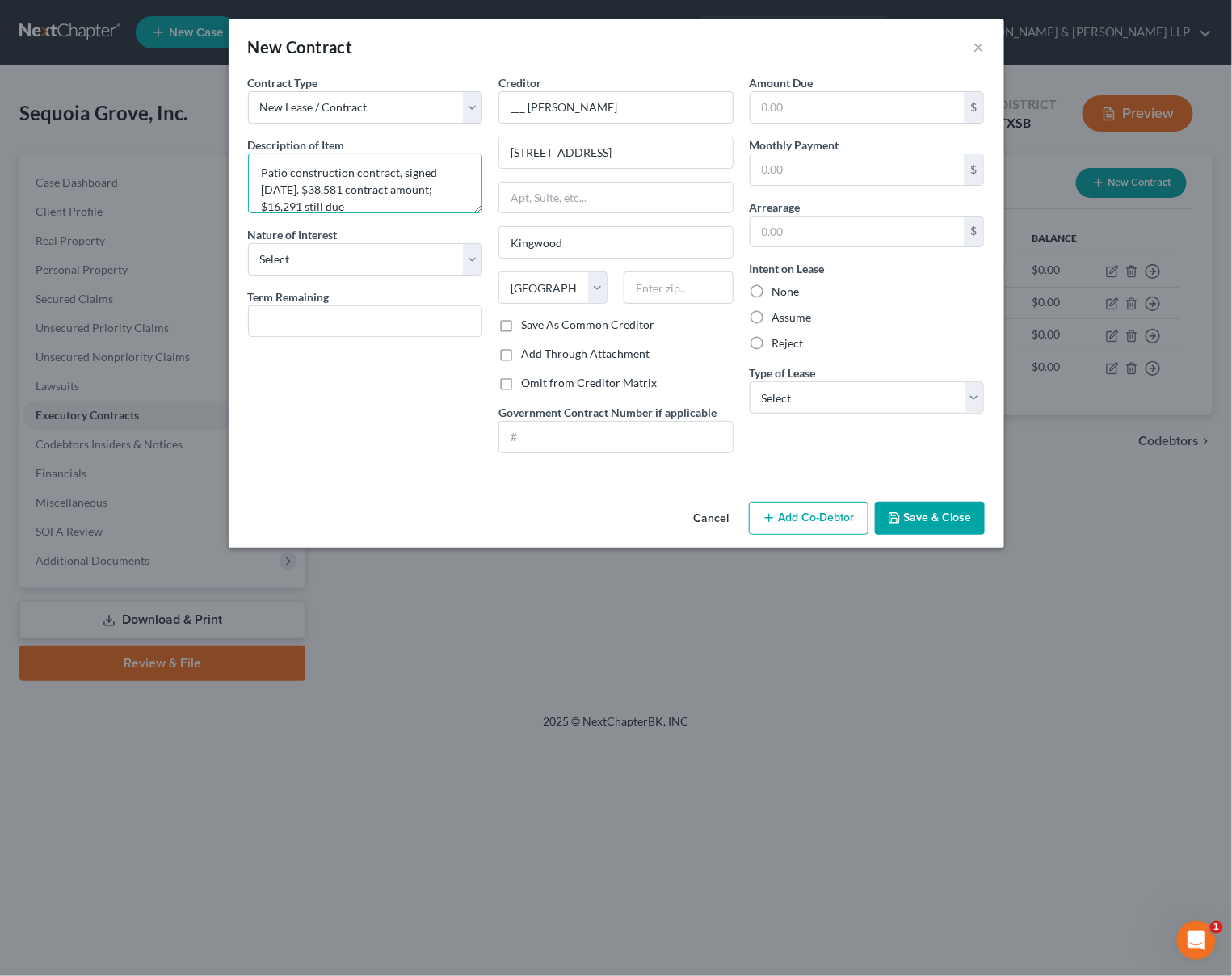
drag, startPoint x: 276, startPoint y: 187, endPoint x: 257, endPoint y: 189, distance: 19.1
click at [257, 189] on textarea "Patio construction contract, signed [DATE]. $38,581 contract amount; $16,291 st…" at bounding box center [366, 183] width 235 height 60
type textarea "Patio construction contract, signed [DATE]. $63,267 contract amount; $57,267 st…"
click at [879, 391] on select "Select Real Estate Car Other" at bounding box center [867, 397] width 235 height 32
select select "2"
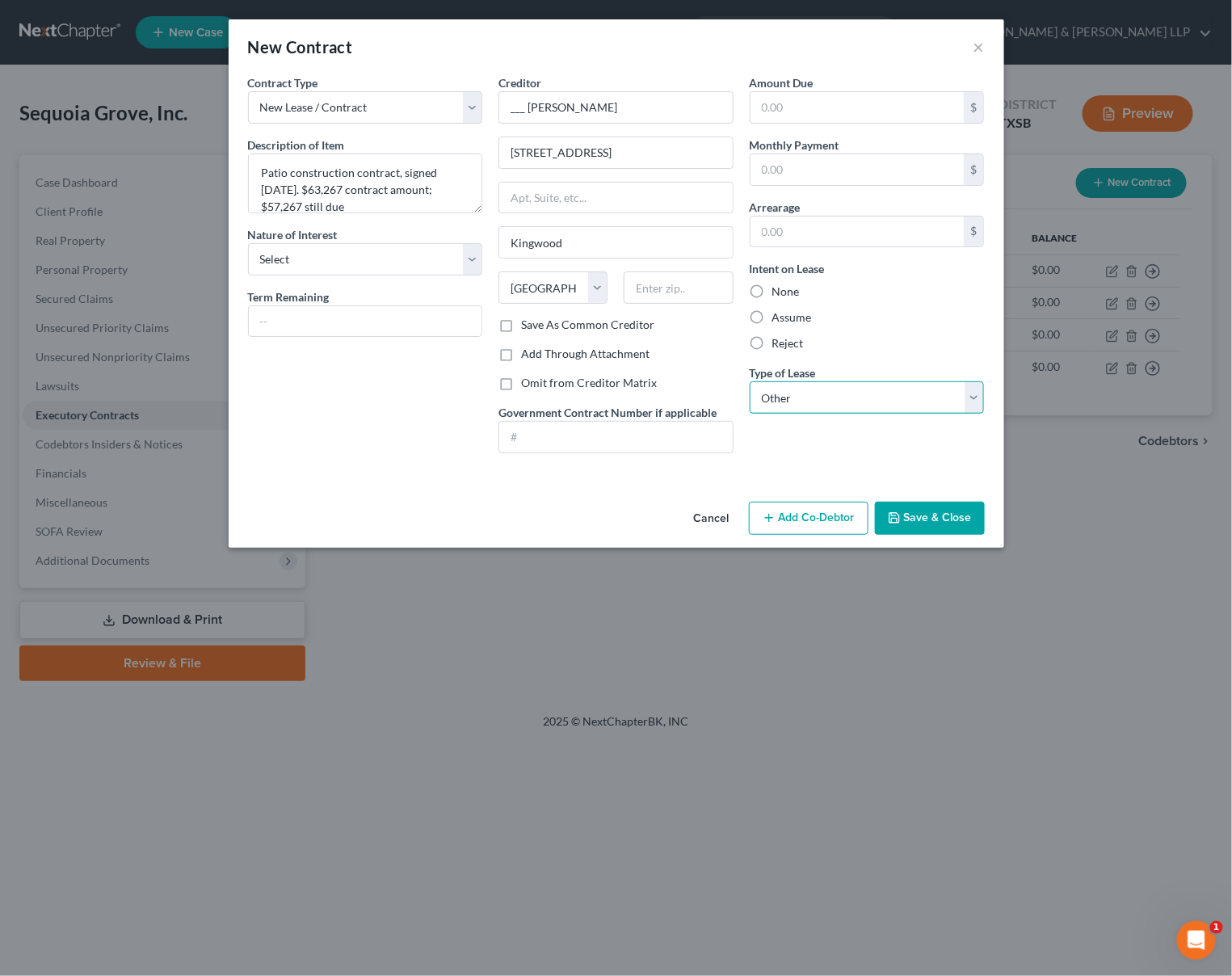
click at [750, 381] on select "Select Real Estate Car Other" at bounding box center [867, 397] width 235 height 32
click at [794, 323] on label "Assume" at bounding box center [792, 318] width 40 height 16
click at [789, 320] on input "Assume" at bounding box center [784, 315] width 11 height 11
radio input "true"
click at [899, 522] on icon "button" at bounding box center [894, 518] width 10 height 10
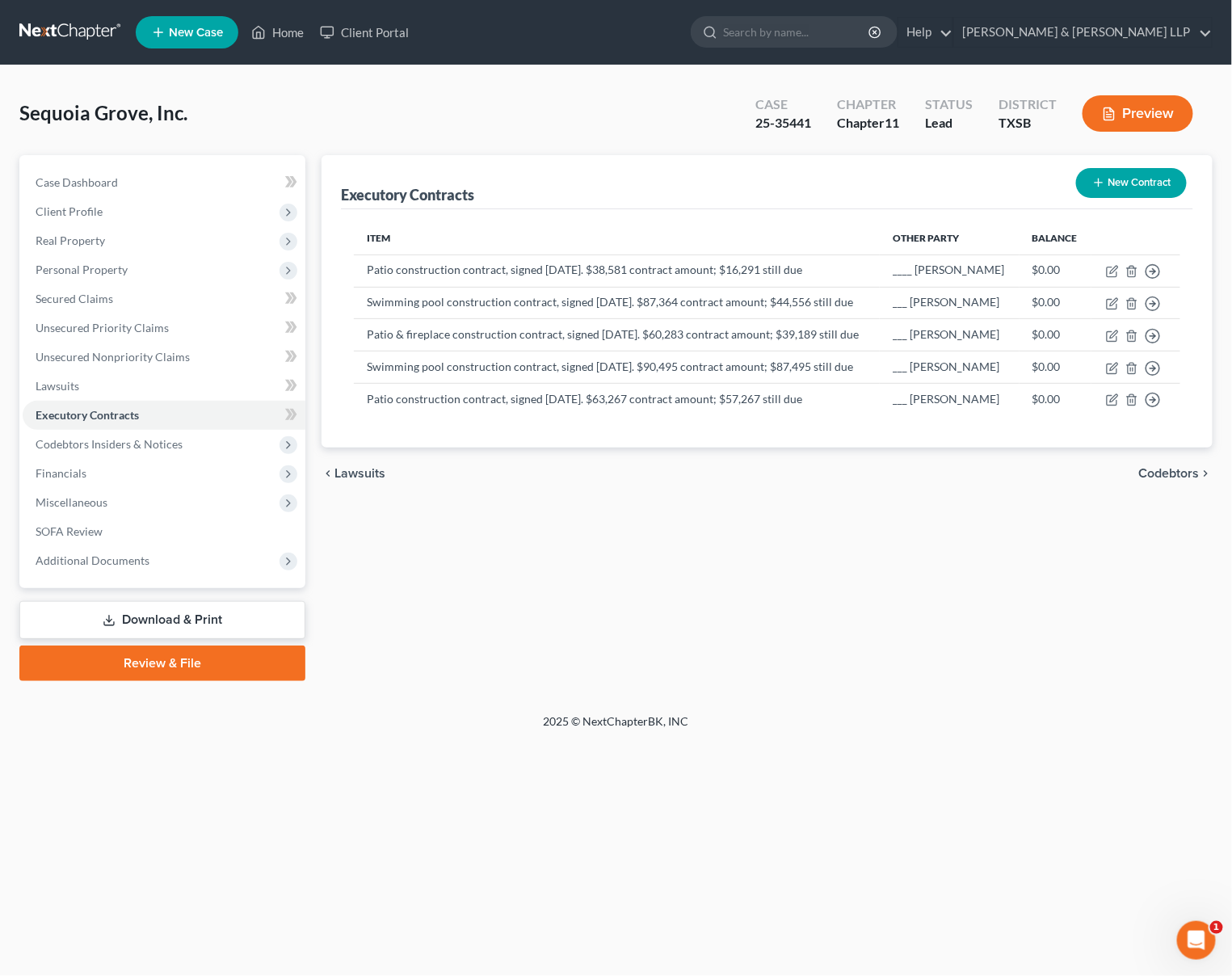
click at [199, 623] on link "Download & Print" at bounding box center [162, 620] width 286 height 38
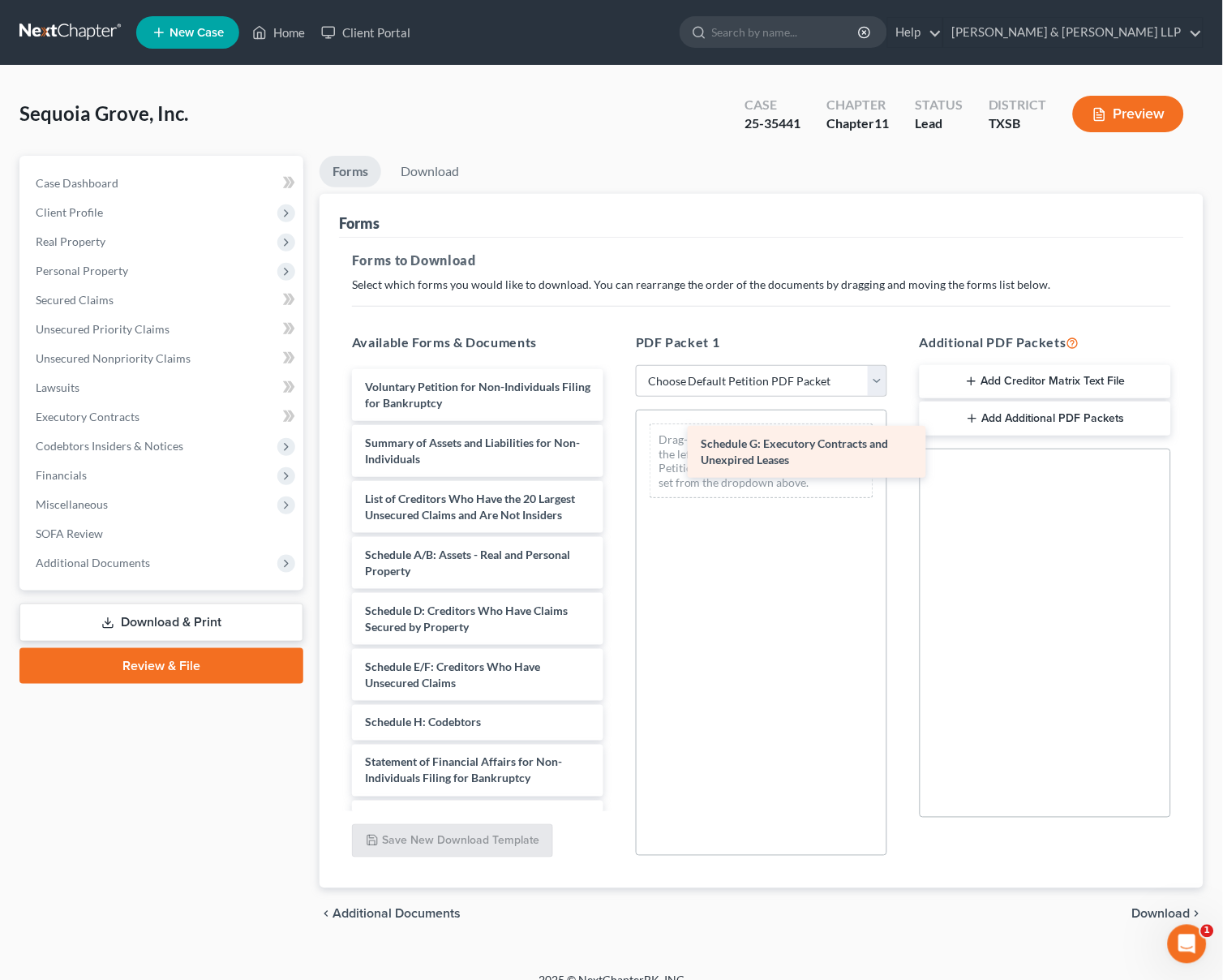
drag, startPoint x: 478, startPoint y: 727, endPoint x: 806, endPoint y: 445, distance: 432.6
click at [616, 446] on div "Schedule G: Executory Contracts and Unexpired Leases Voluntary Petition for Non…" at bounding box center [478, 690] width 277 height 642
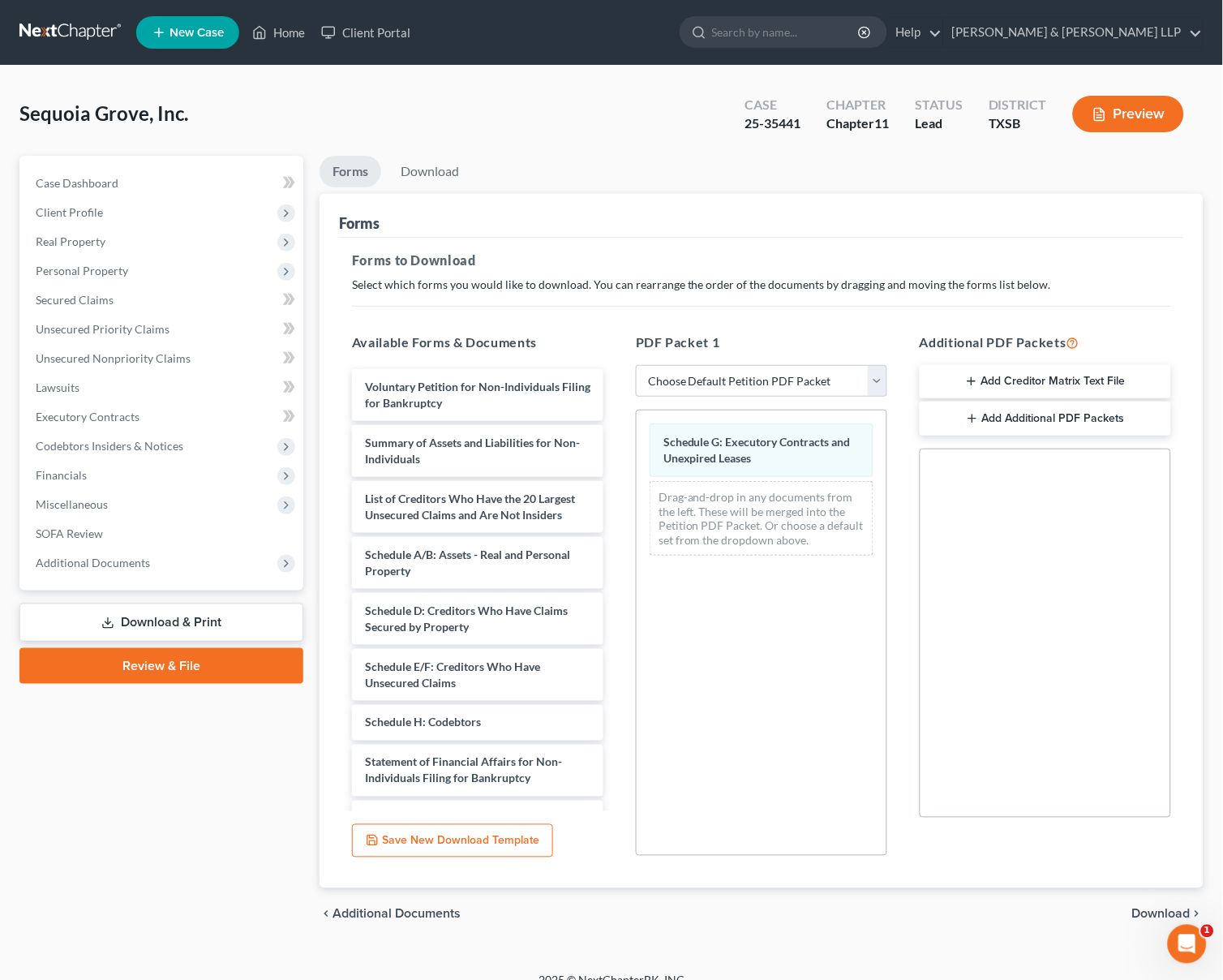
click at [1155, 916] on span "Download" at bounding box center [1161, 914] width 59 height 13
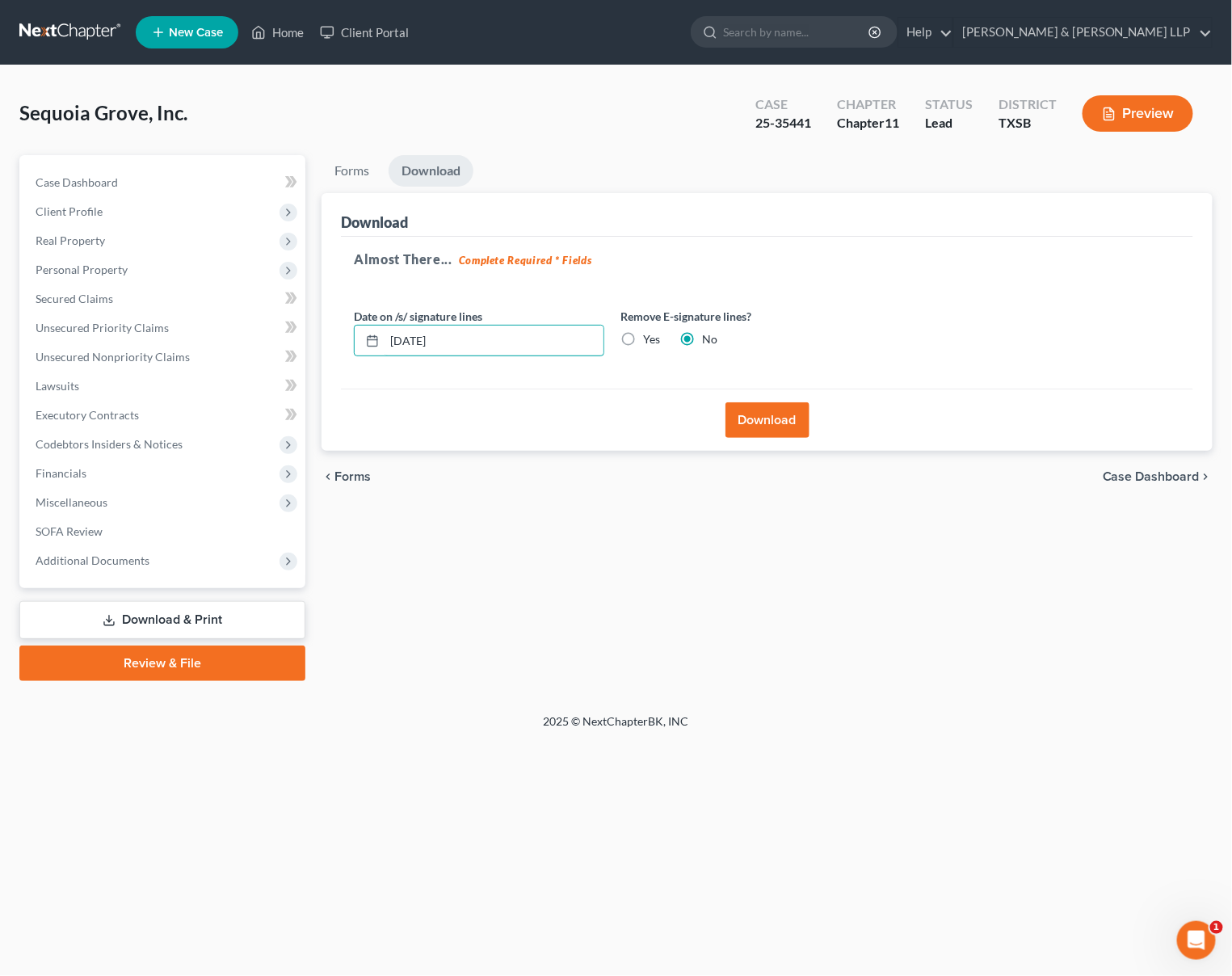
drag, startPoint x: 373, startPoint y: 332, endPoint x: 319, endPoint y: 327, distance: 54.2
click at [319, 327] on div "Forms Download Forms Forms to Download Select which forms you would like to dow…" at bounding box center [767, 417] width 907 height 526
click at [643, 334] on label "Yes" at bounding box center [651, 340] width 17 height 16
click at [649, 334] on input "Yes" at bounding box center [654, 336] width 11 height 11
radio input "true"
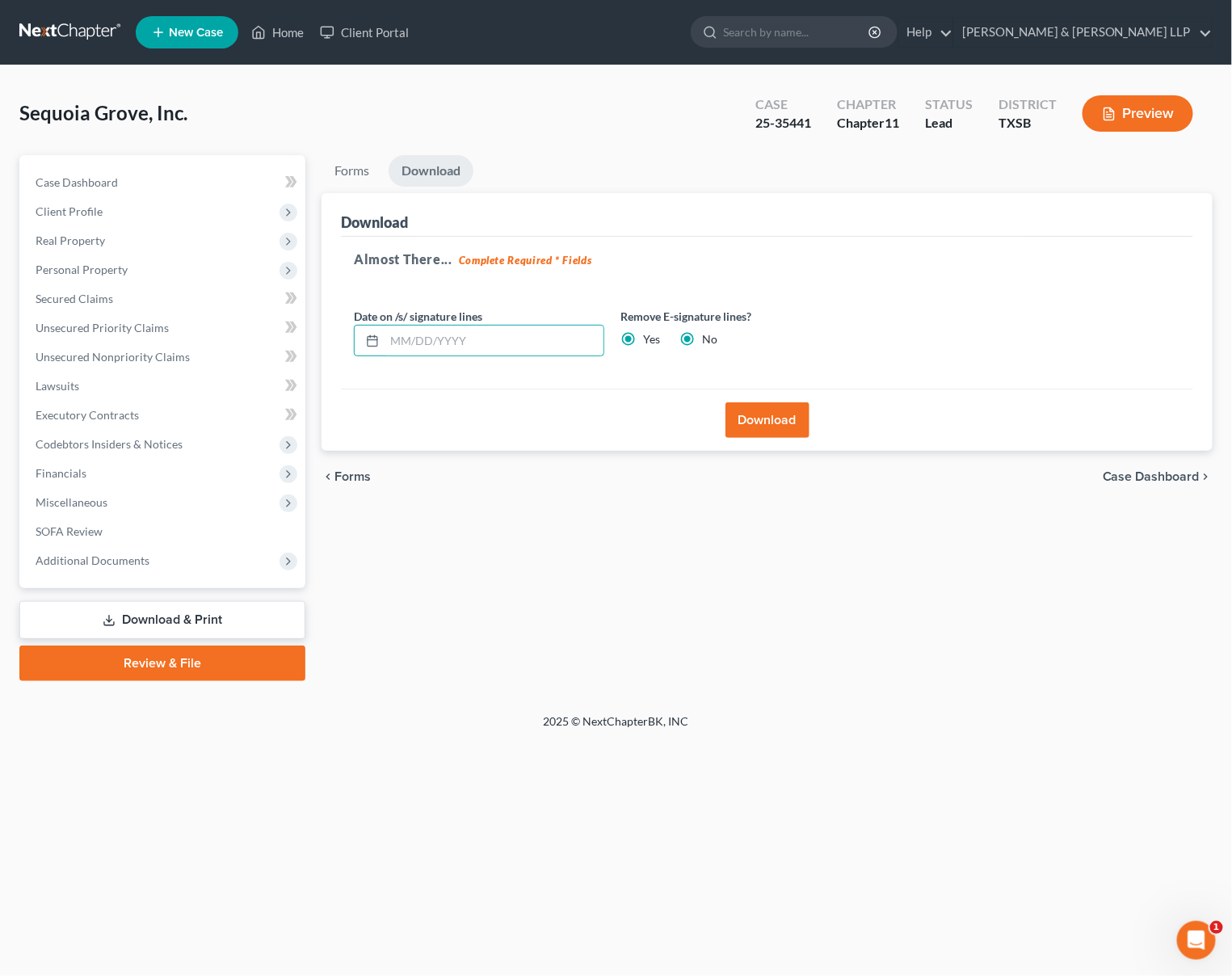
radio input "false"
click at [768, 426] on button "Download" at bounding box center [768, 420] width 84 height 36
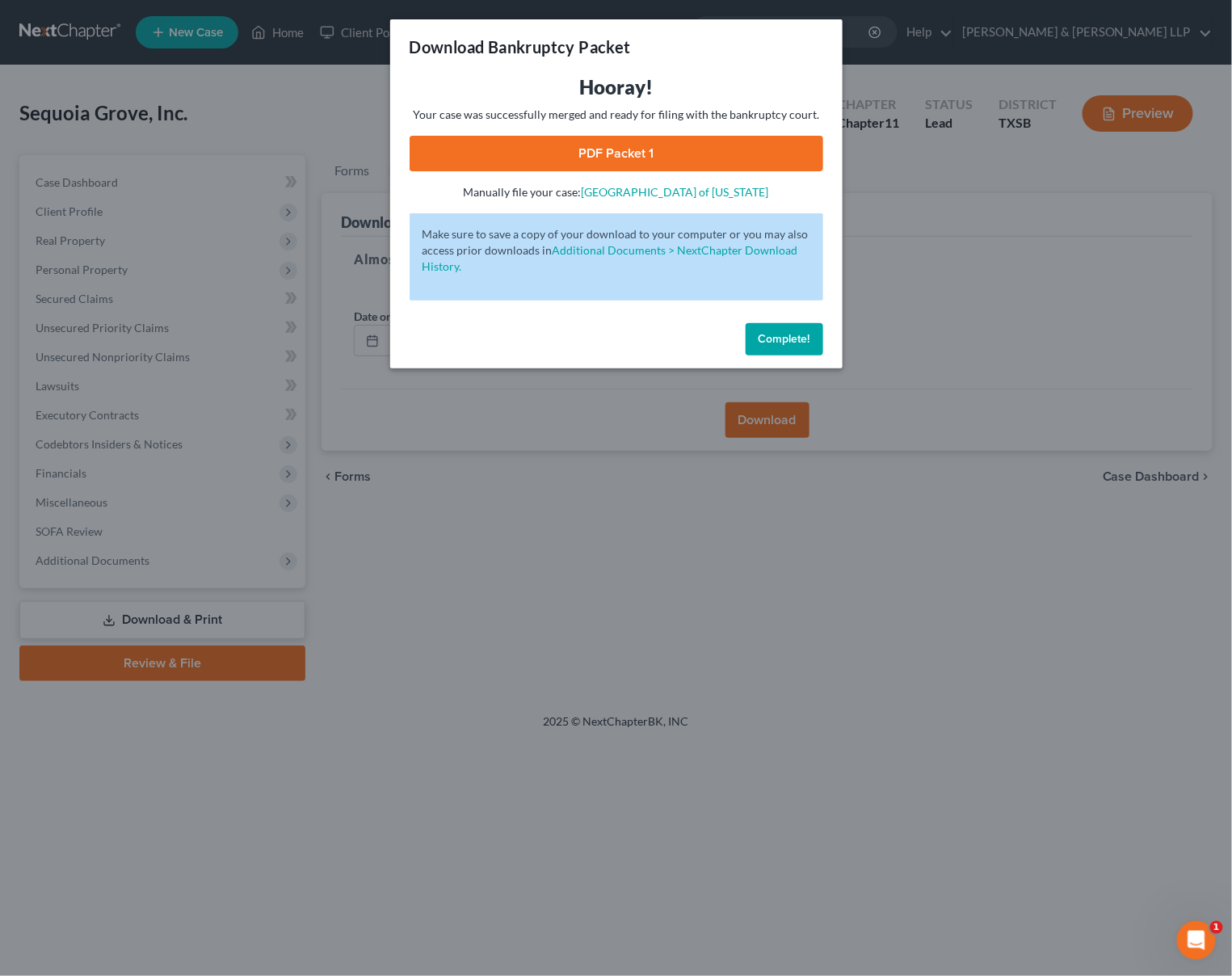
click at [680, 153] on link "PDF Packet 1" at bounding box center [616, 153] width 413 height 36
click at [778, 336] on span "Complete!" at bounding box center [785, 339] width 52 height 14
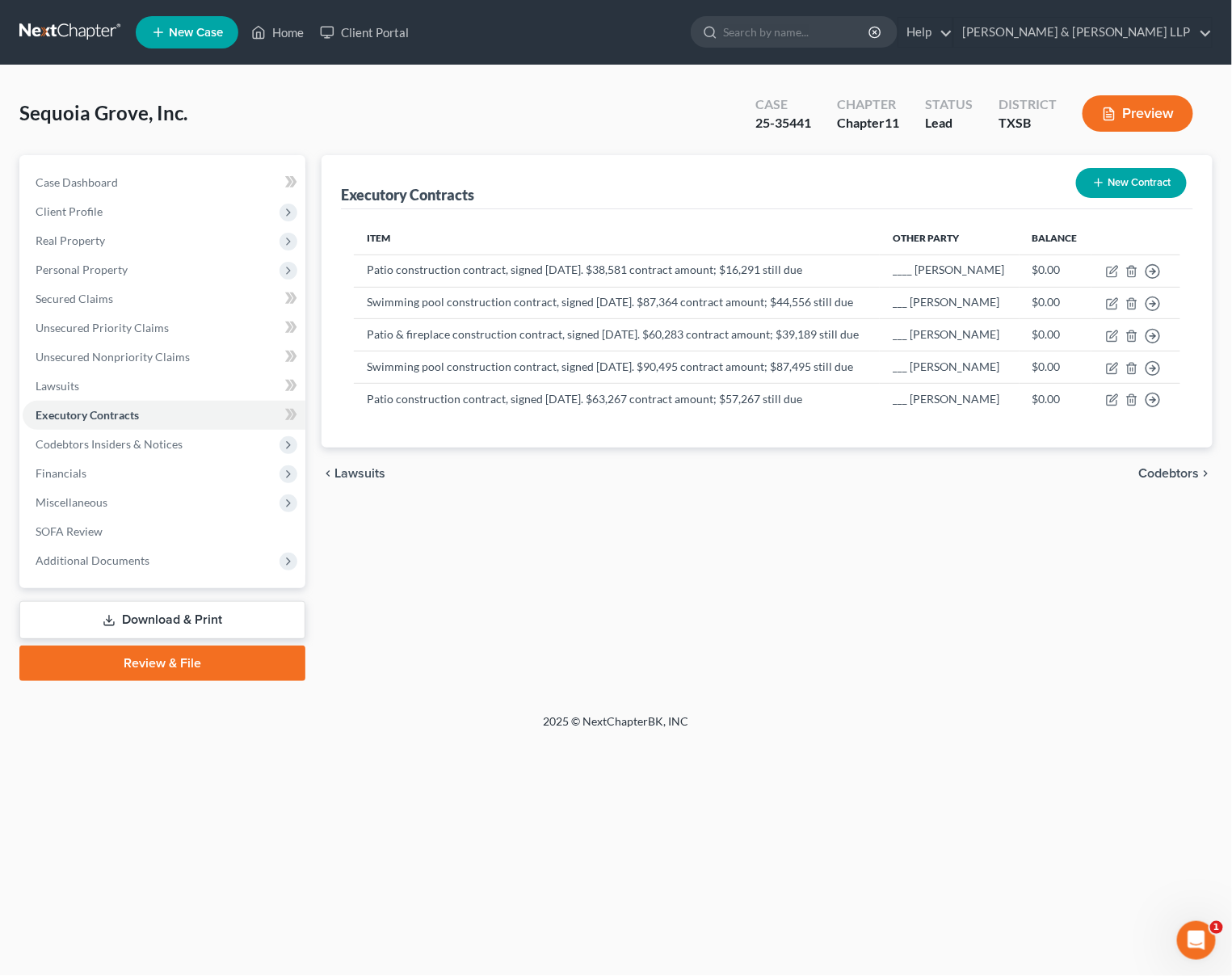
click at [209, 619] on link "Download & Print" at bounding box center [162, 620] width 286 height 38
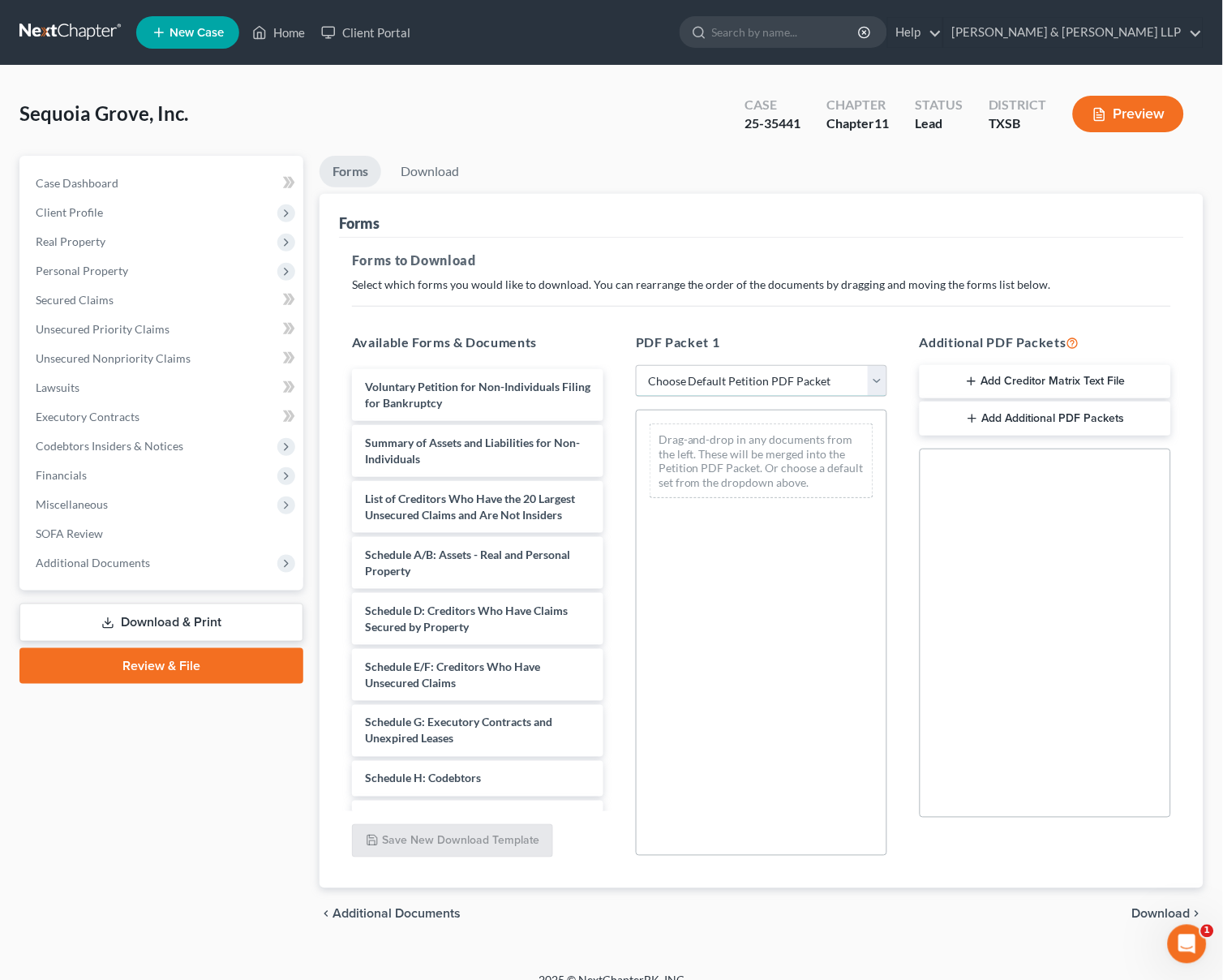
click at [772, 380] on select "Choose Default Petition PDF Packet Complete Bankruptcy Petition (all forms and …" at bounding box center [761, 382] width 251 height 33
select select "2"
click at [636, 365] on select "Choose Default Petition PDF Packet Complete Bankruptcy Petition (all forms and …" at bounding box center [761, 382] width 251 height 33
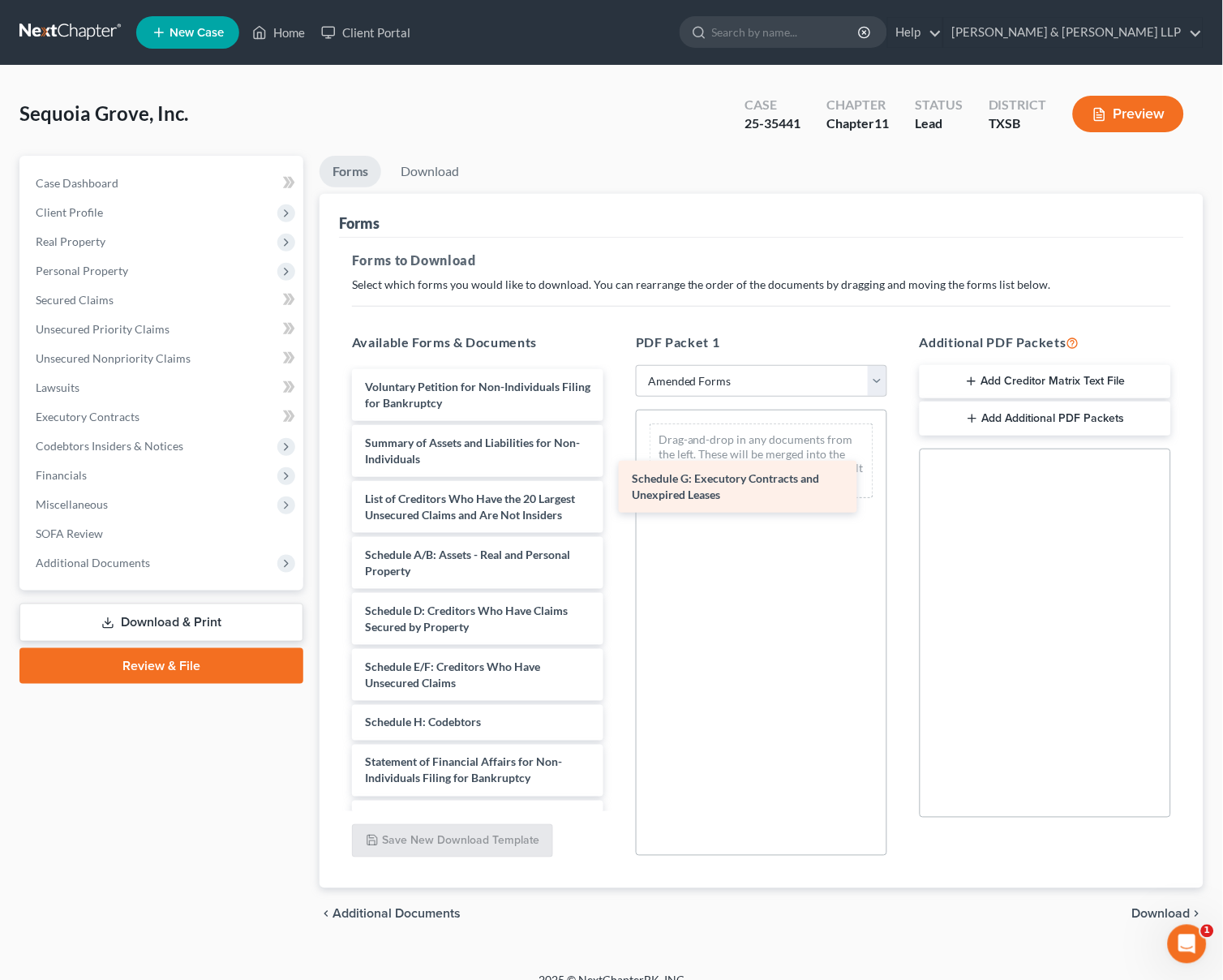
drag, startPoint x: 498, startPoint y: 707, endPoint x: 758, endPoint y: 462, distance: 357.2
click at [616, 462] on div "Schedule G: Executory Contracts and Unexpired Leases Voluntary Petition for Non…" at bounding box center [478, 690] width 277 height 642
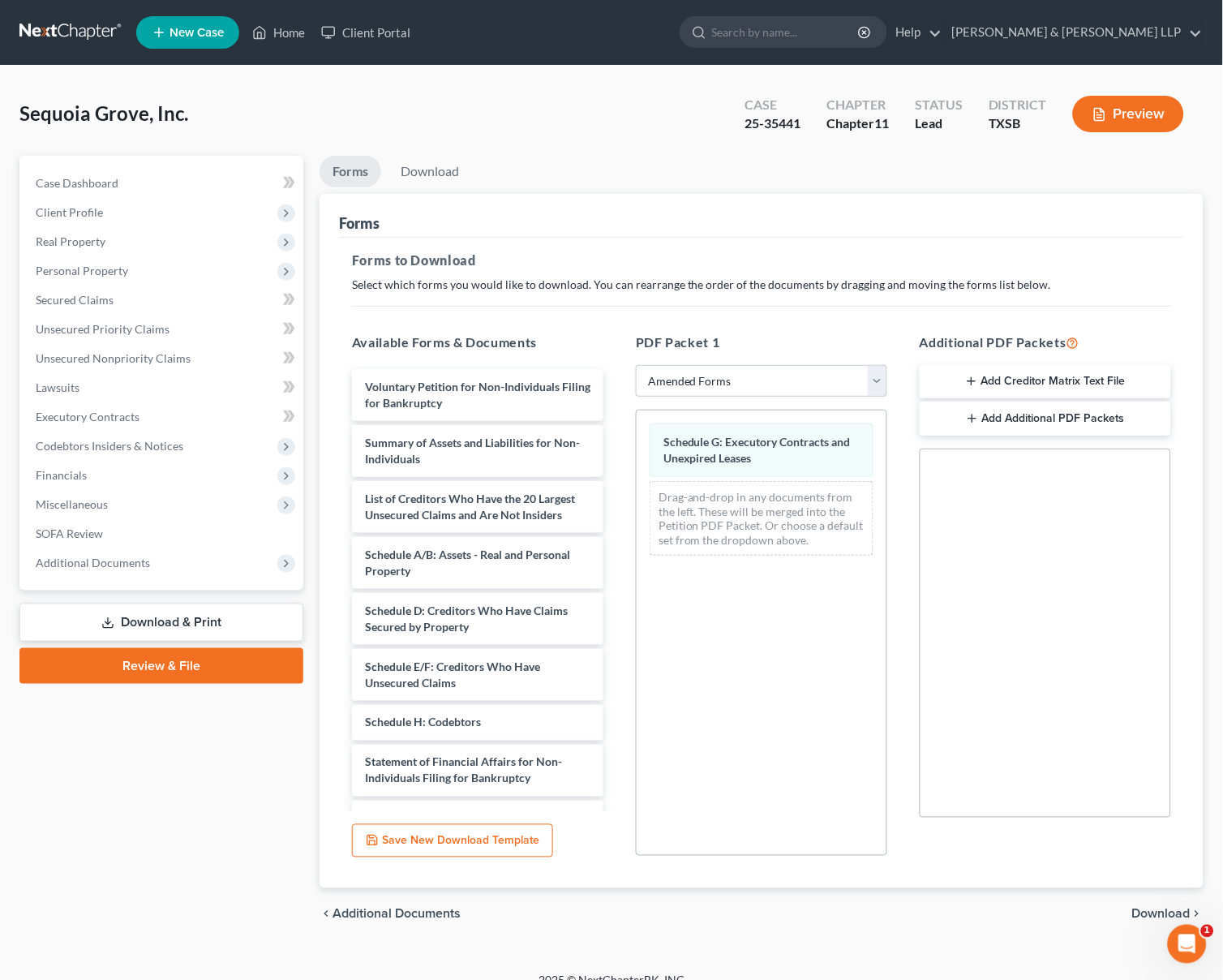
click at [1164, 912] on span "Download" at bounding box center [1161, 914] width 59 height 13
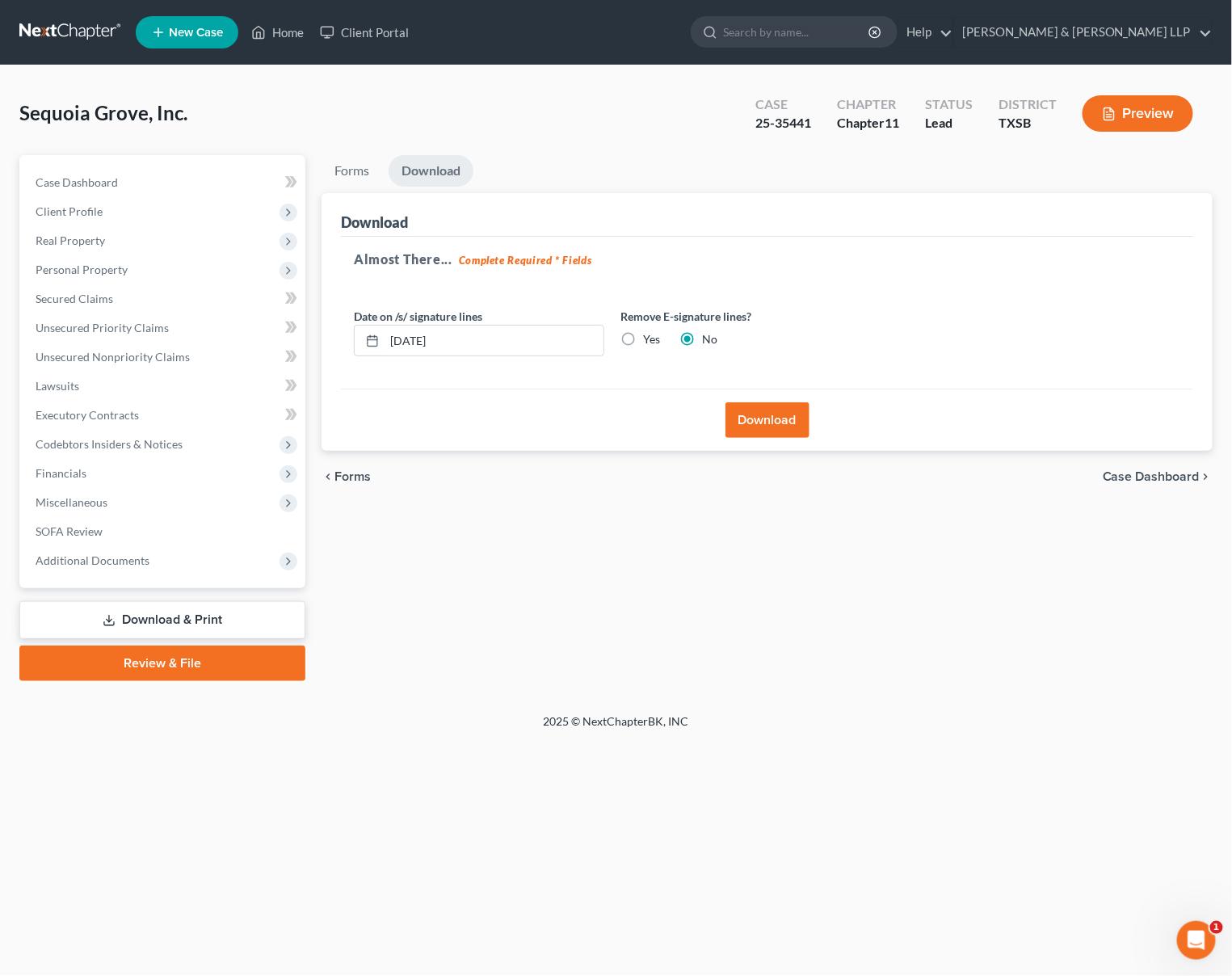
click at [778, 417] on button "Download" at bounding box center [768, 420] width 84 height 36
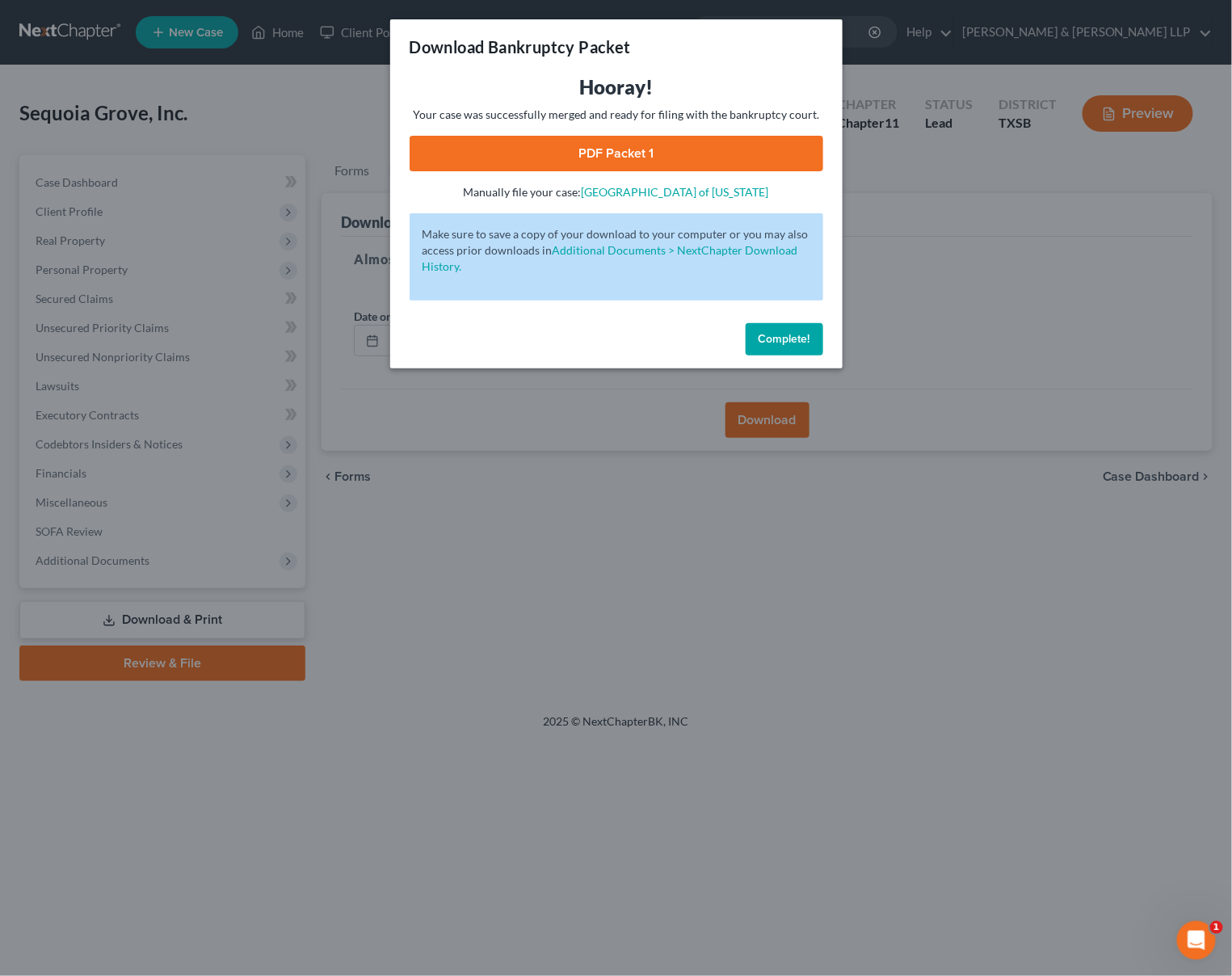
click at [678, 153] on link "PDF Packet 1" at bounding box center [616, 153] width 413 height 36
